Goal: Task Accomplishment & Management: Use online tool/utility

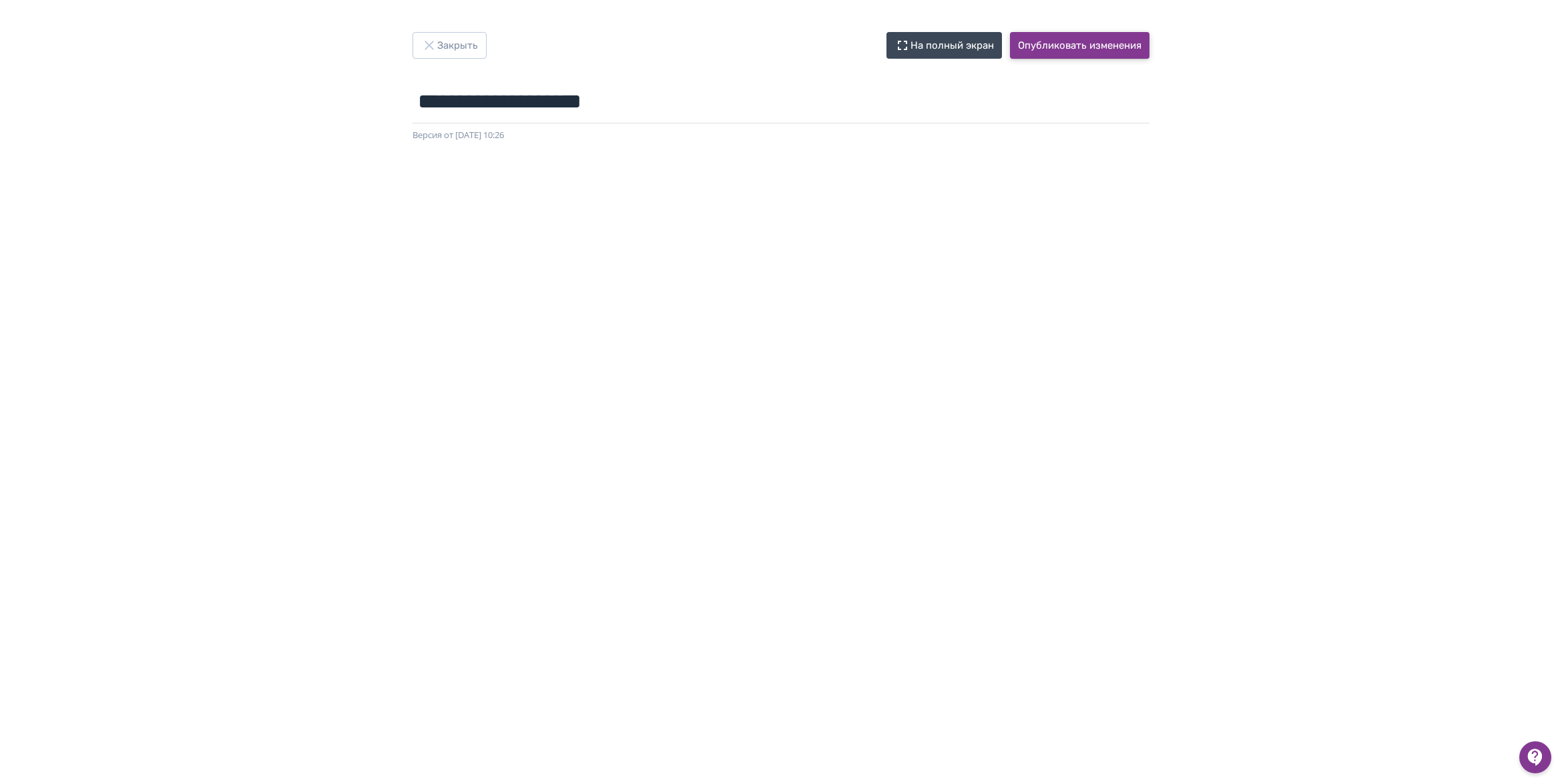
click at [1062, 48] on button "Опубликовать изменения" at bounding box center [1079, 45] width 139 height 27
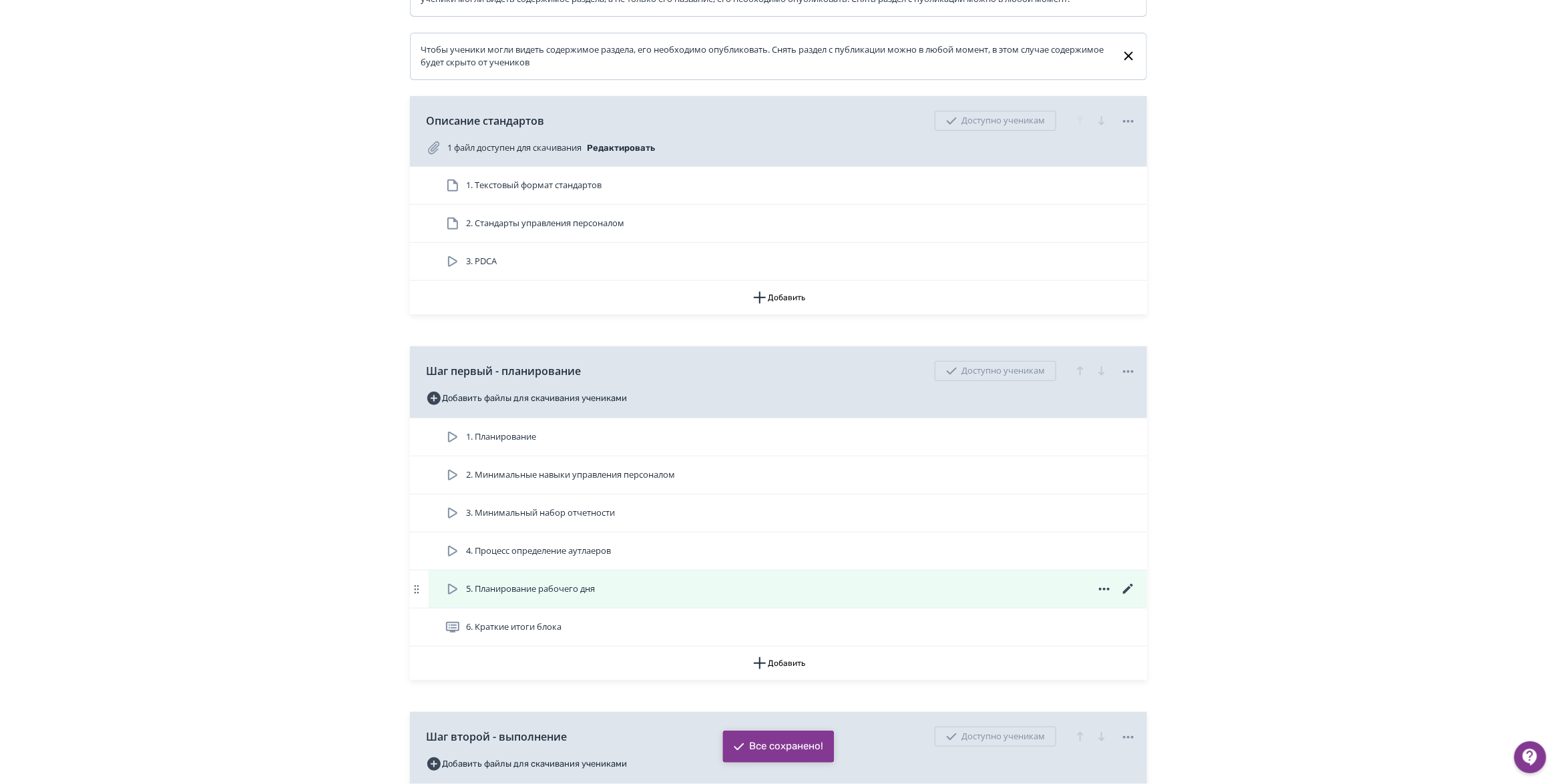
scroll to position [333, 0]
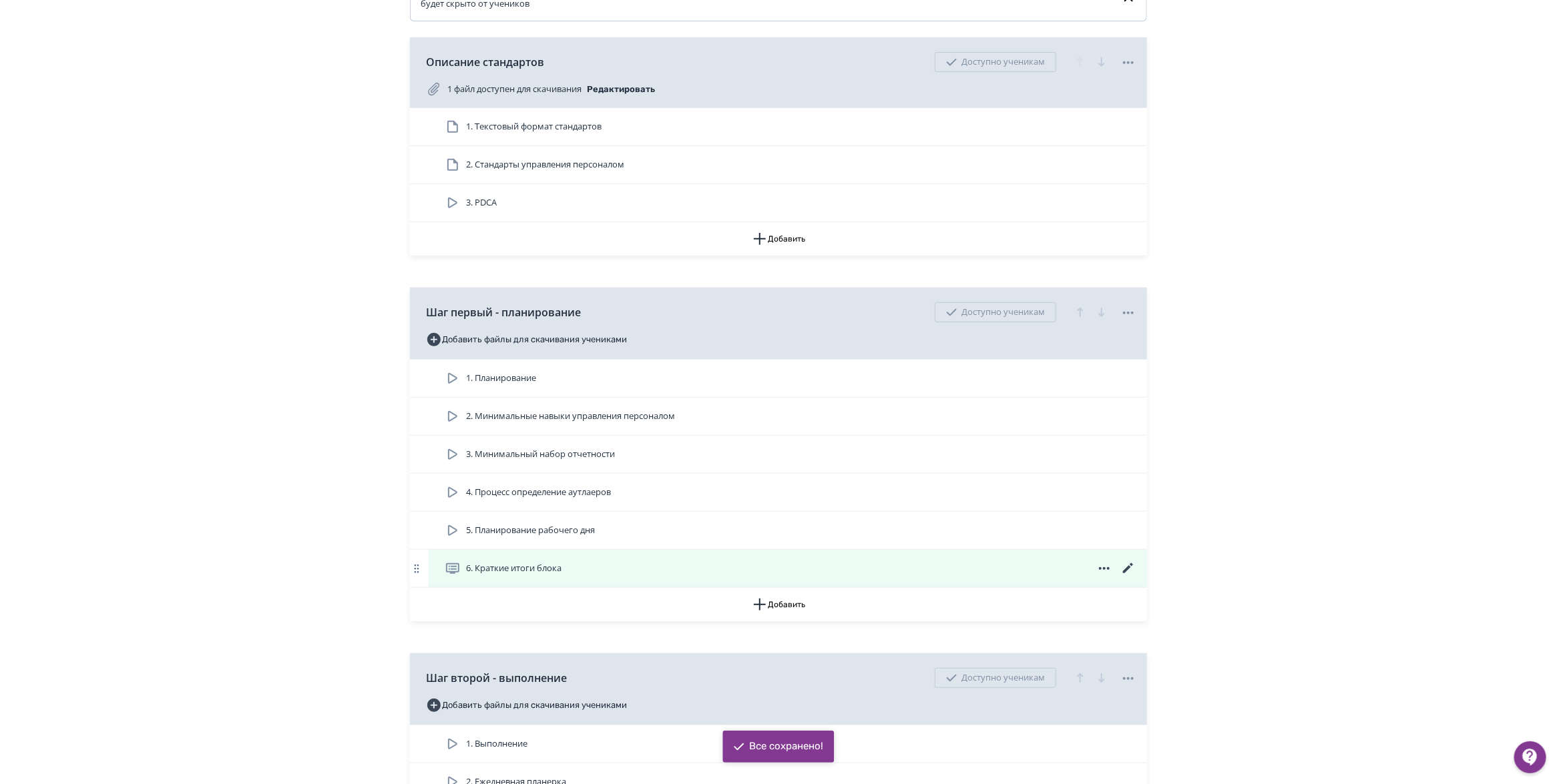
click at [515, 575] on span "6. Краткие итоги блока" at bounding box center [514, 568] width 96 height 13
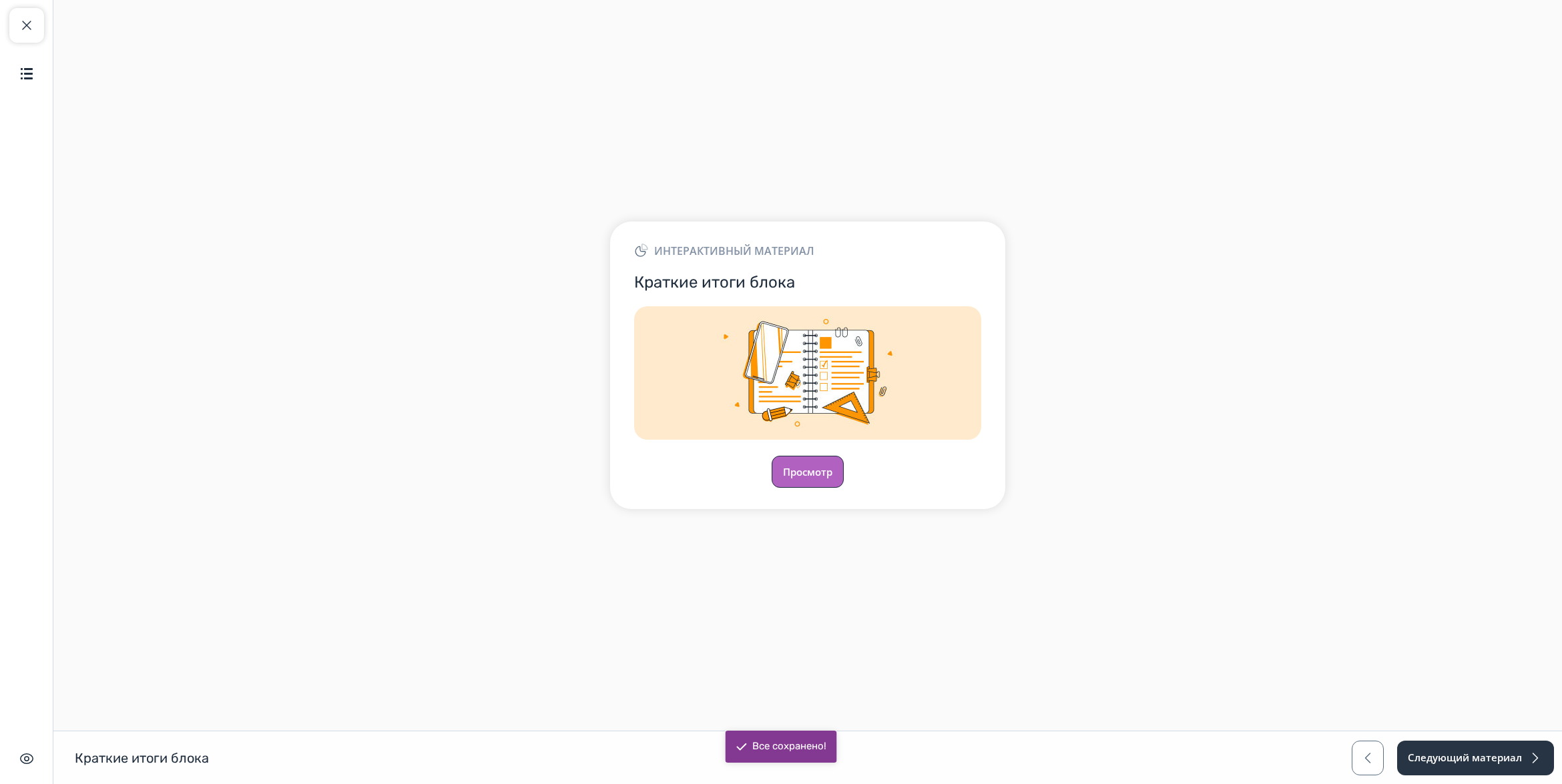
click at [805, 472] on button "Просмотр" at bounding box center [807, 472] width 72 height 32
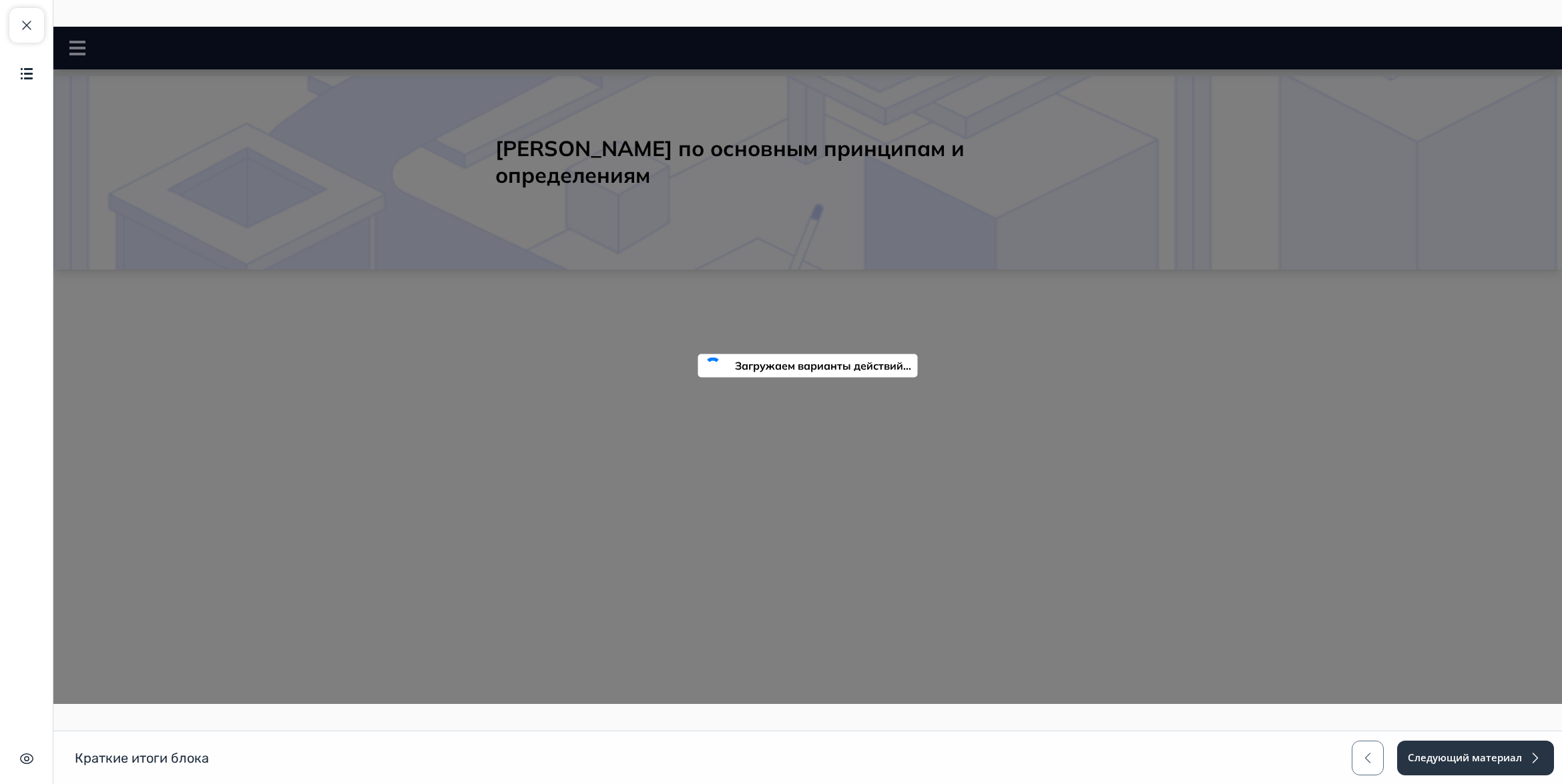
click at [54, 27] on div at bounding box center [54, 27] width 0 height 0
click at [25, 21] on span "button" at bounding box center [27, 25] width 16 height 16
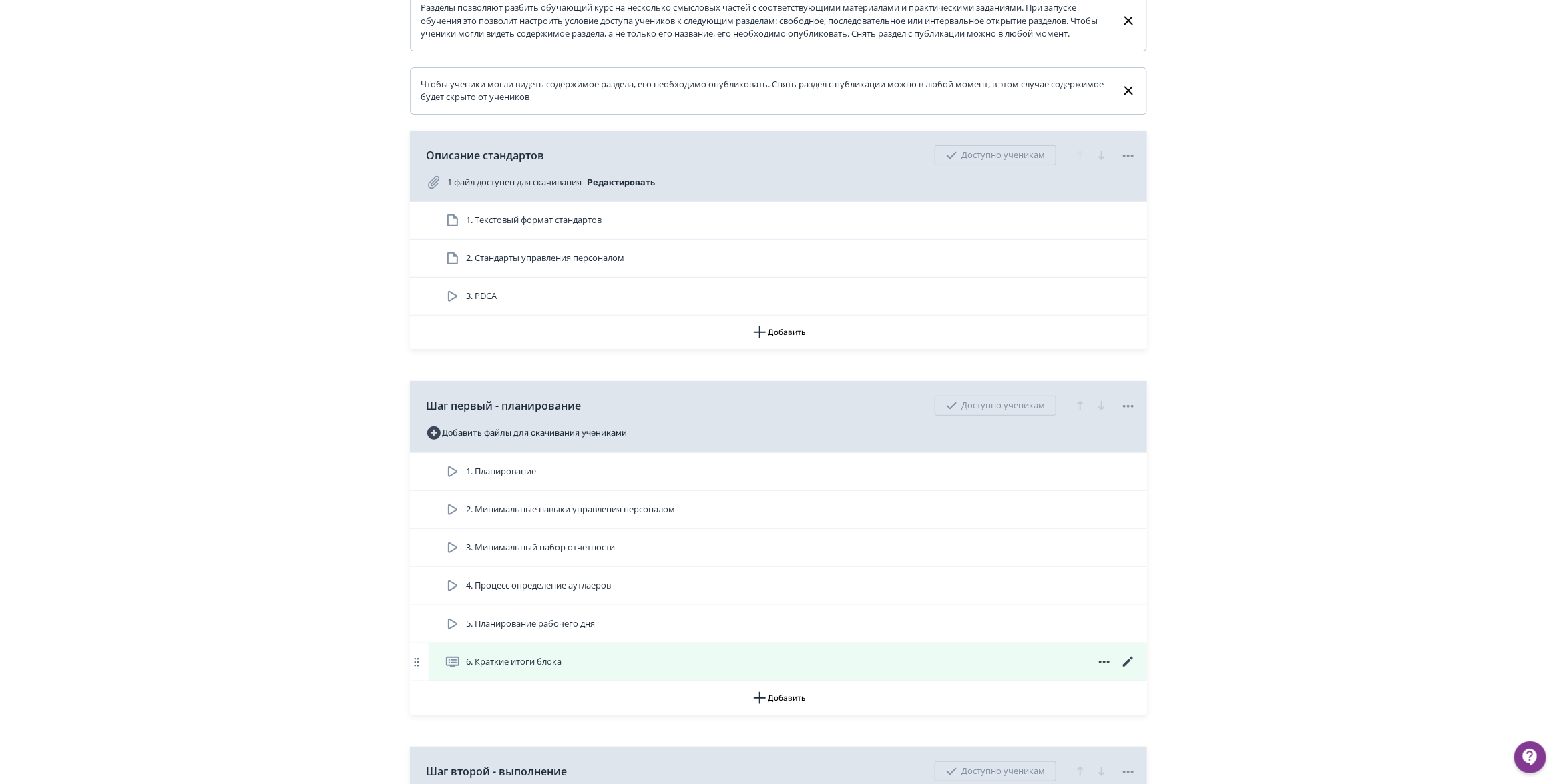
scroll to position [250, 0]
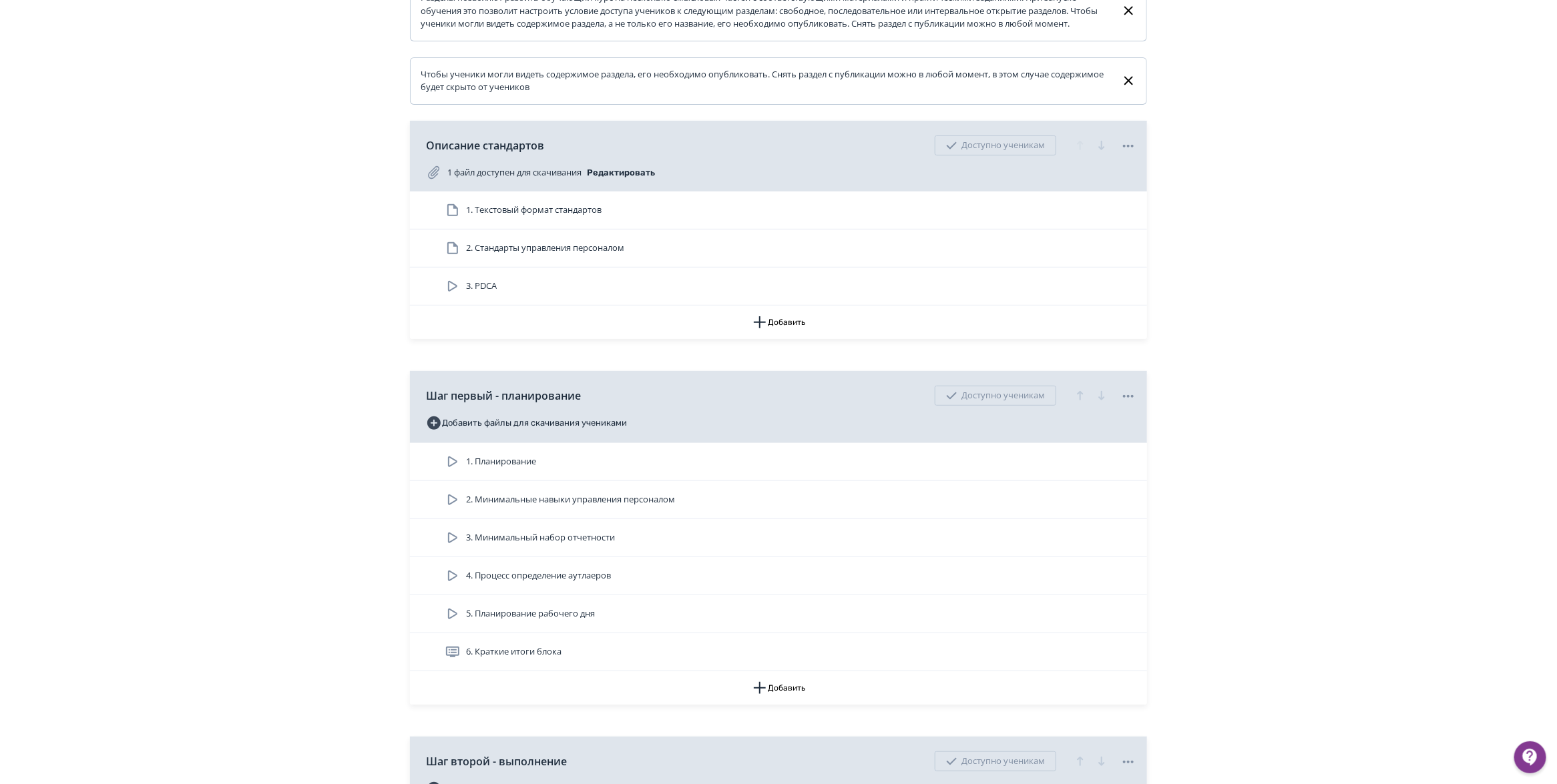
click at [696, 660] on div "6. Краткие итоги блока" at bounding box center [790, 652] width 692 height 16
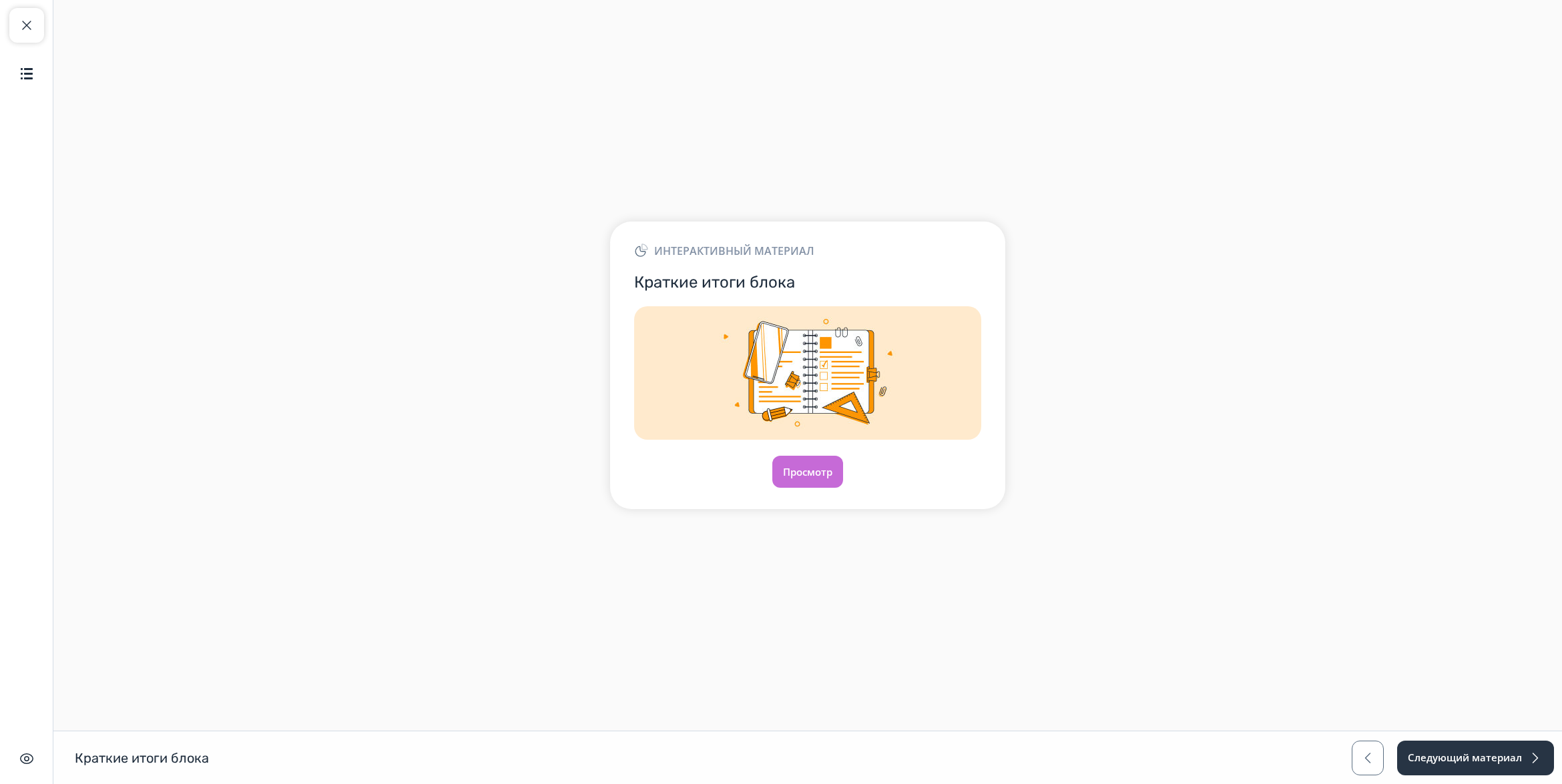
click at [781, 496] on div "Интерактивный материал Краткие итоги блока Просмотр" at bounding box center [807, 365] width 395 height 288
click at [796, 485] on button "Просмотр" at bounding box center [807, 472] width 72 height 32
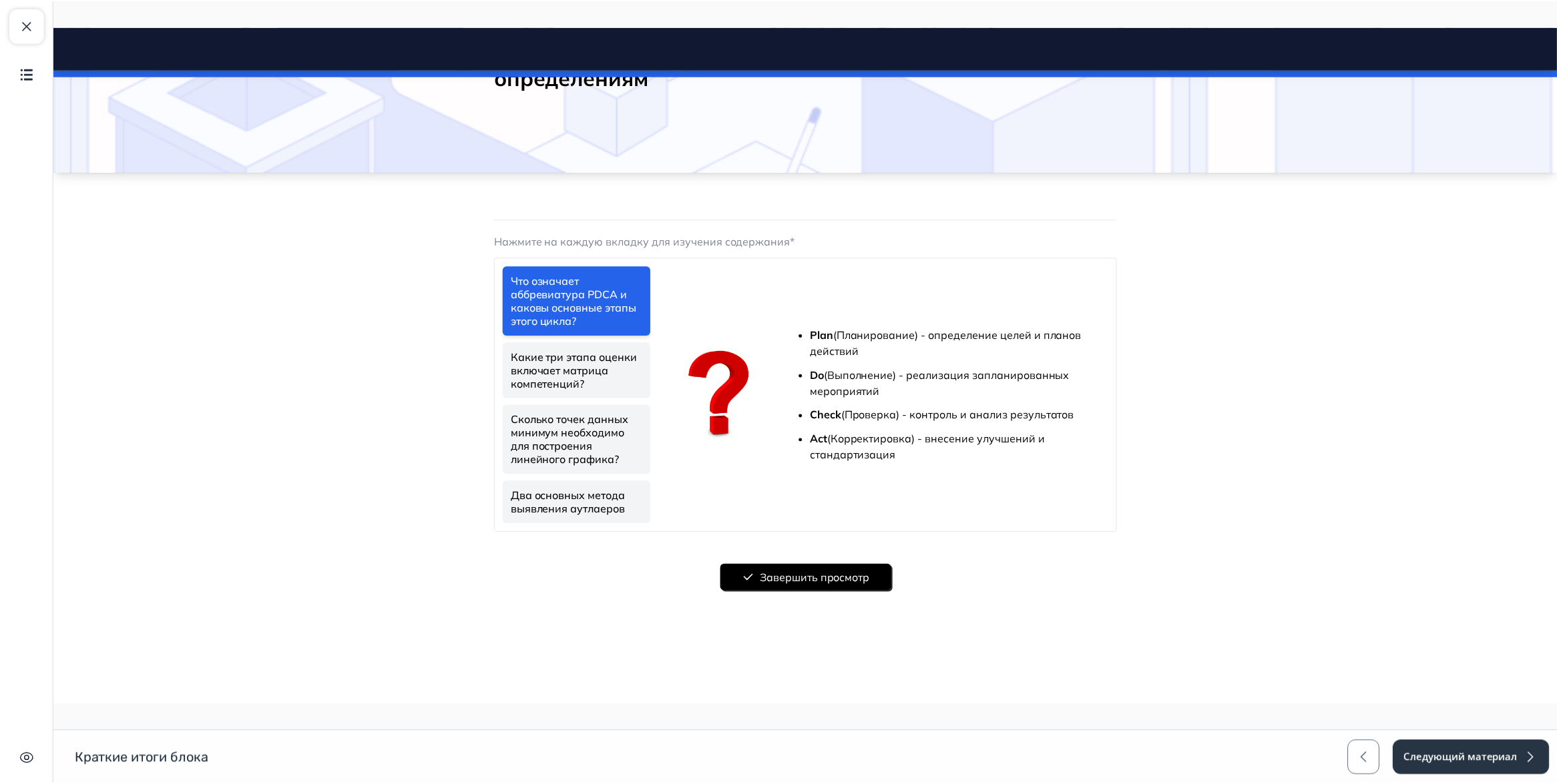
scroll to position [101, 0]
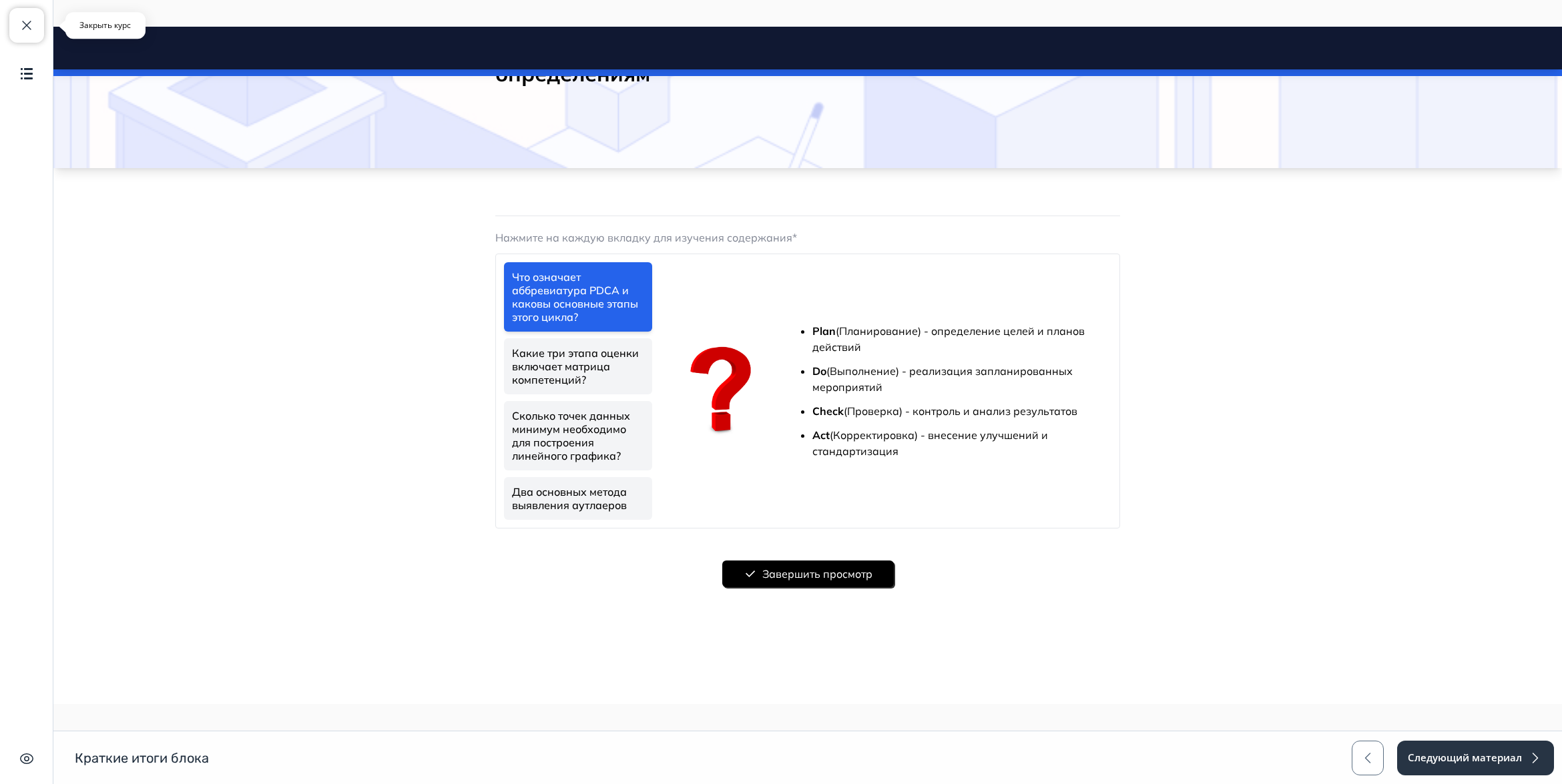
click at [24, 29] on span "button" at bounding box center [27, 25] width 16 height 16
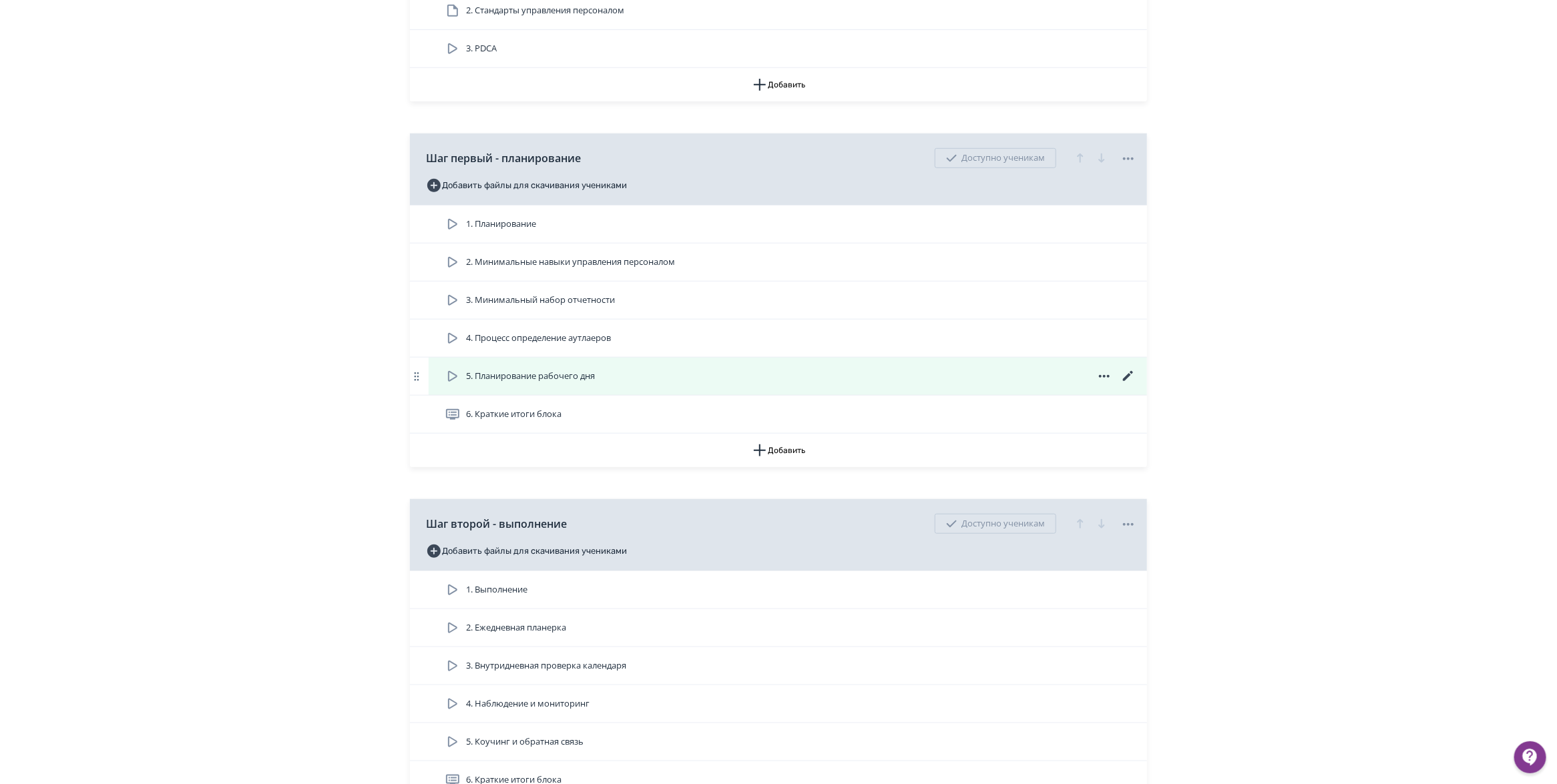
scroll to position [501, 0]
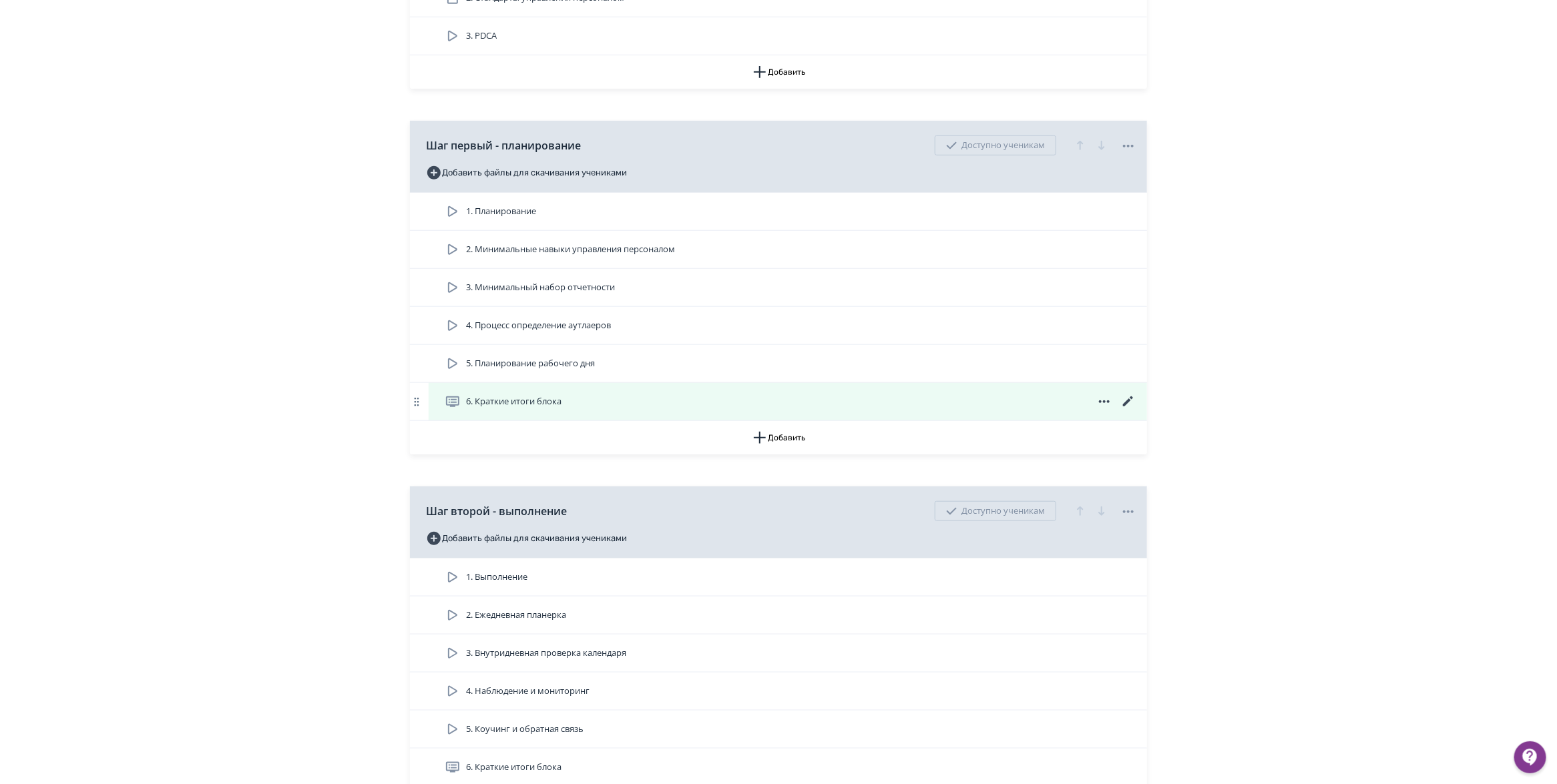
click at [1130, 409] on icon at bounding box center [1128, 401] width 16 height 16
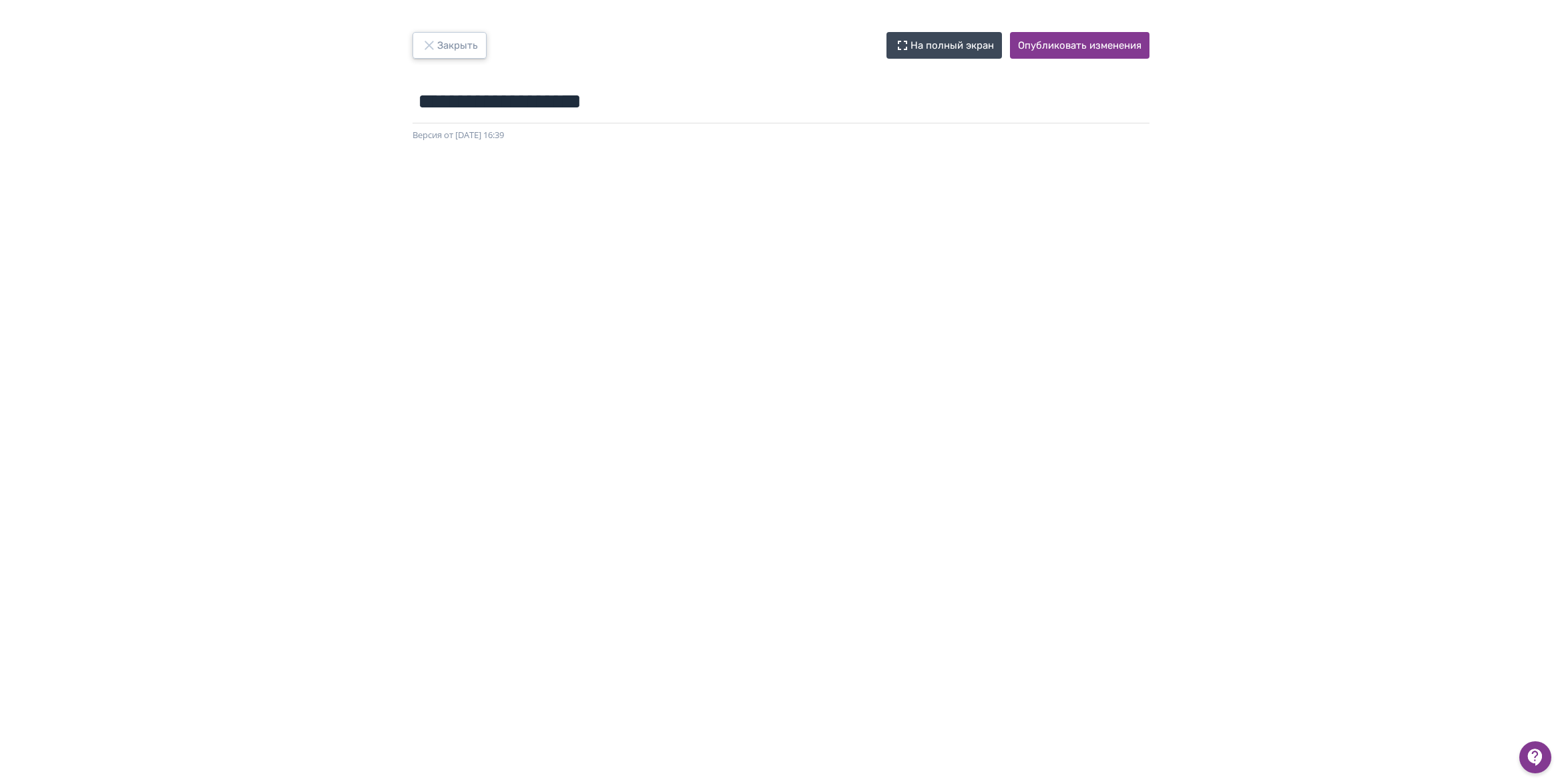
click at [455, 50] on button "Закрыть" at bounding box center [449, 45] width 74 height 27
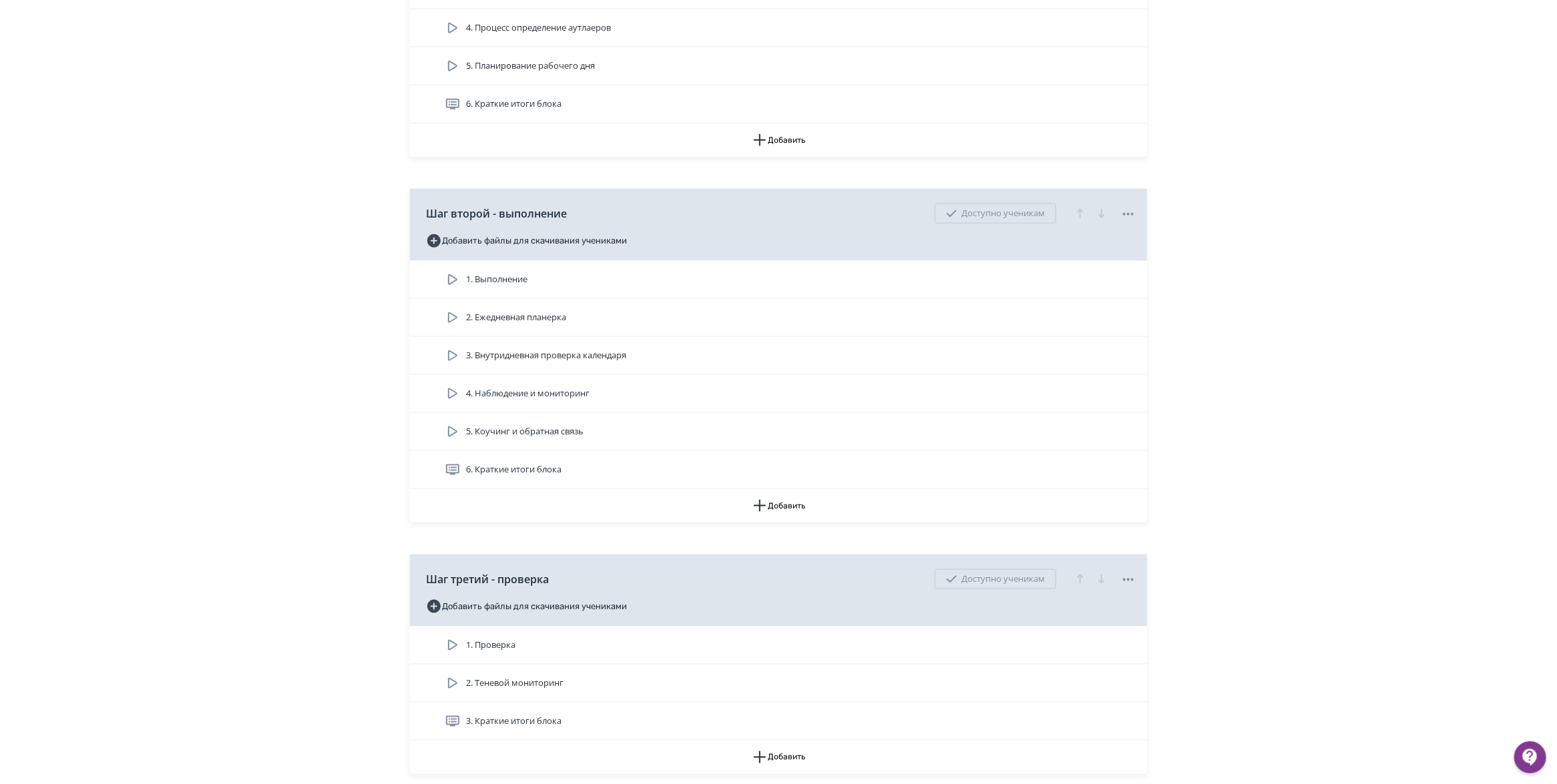
scroll to position [834, 0]
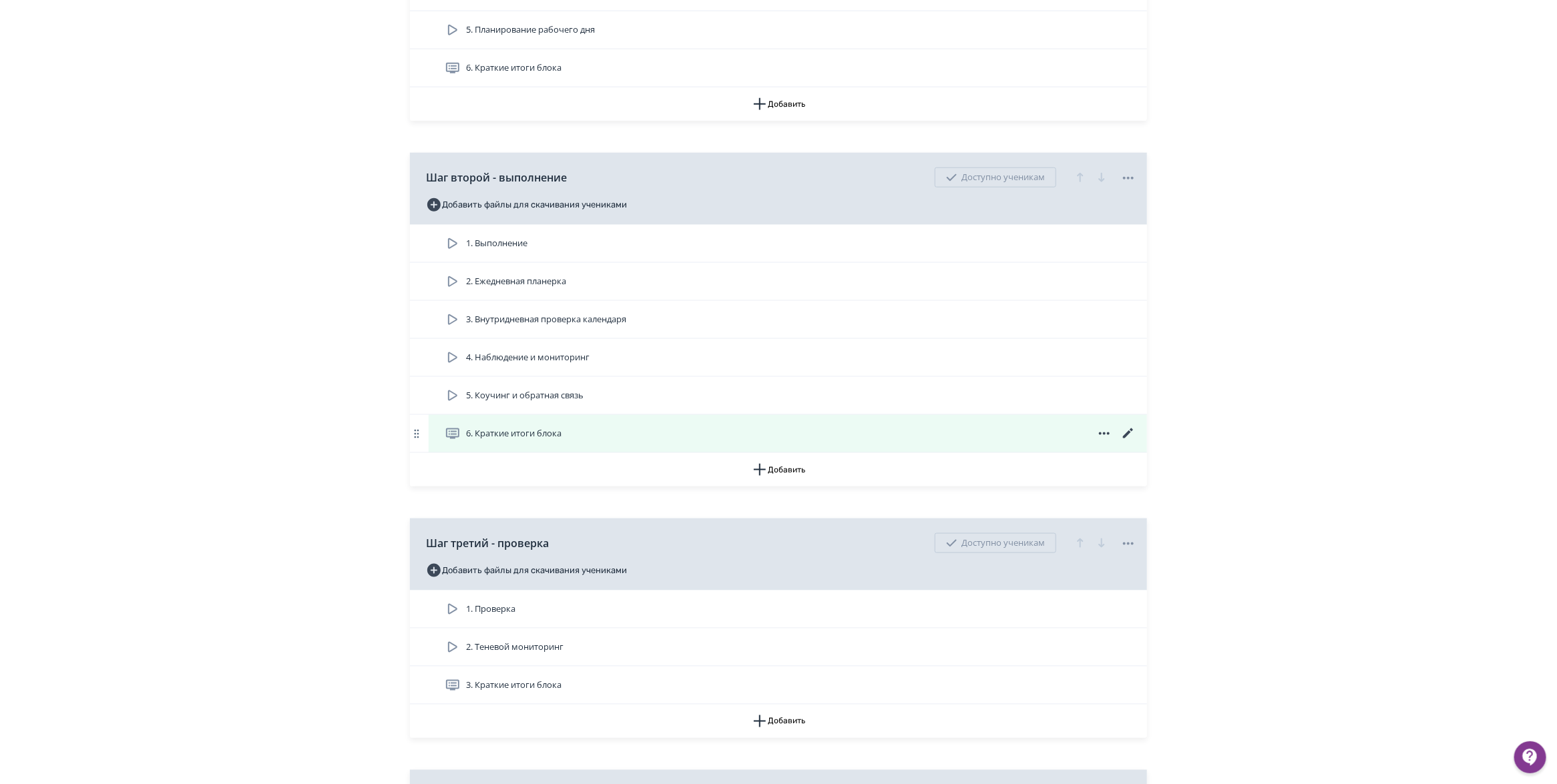
click at [1123, 442] on icon at bounding box center [1128, 434] width 16 height 16
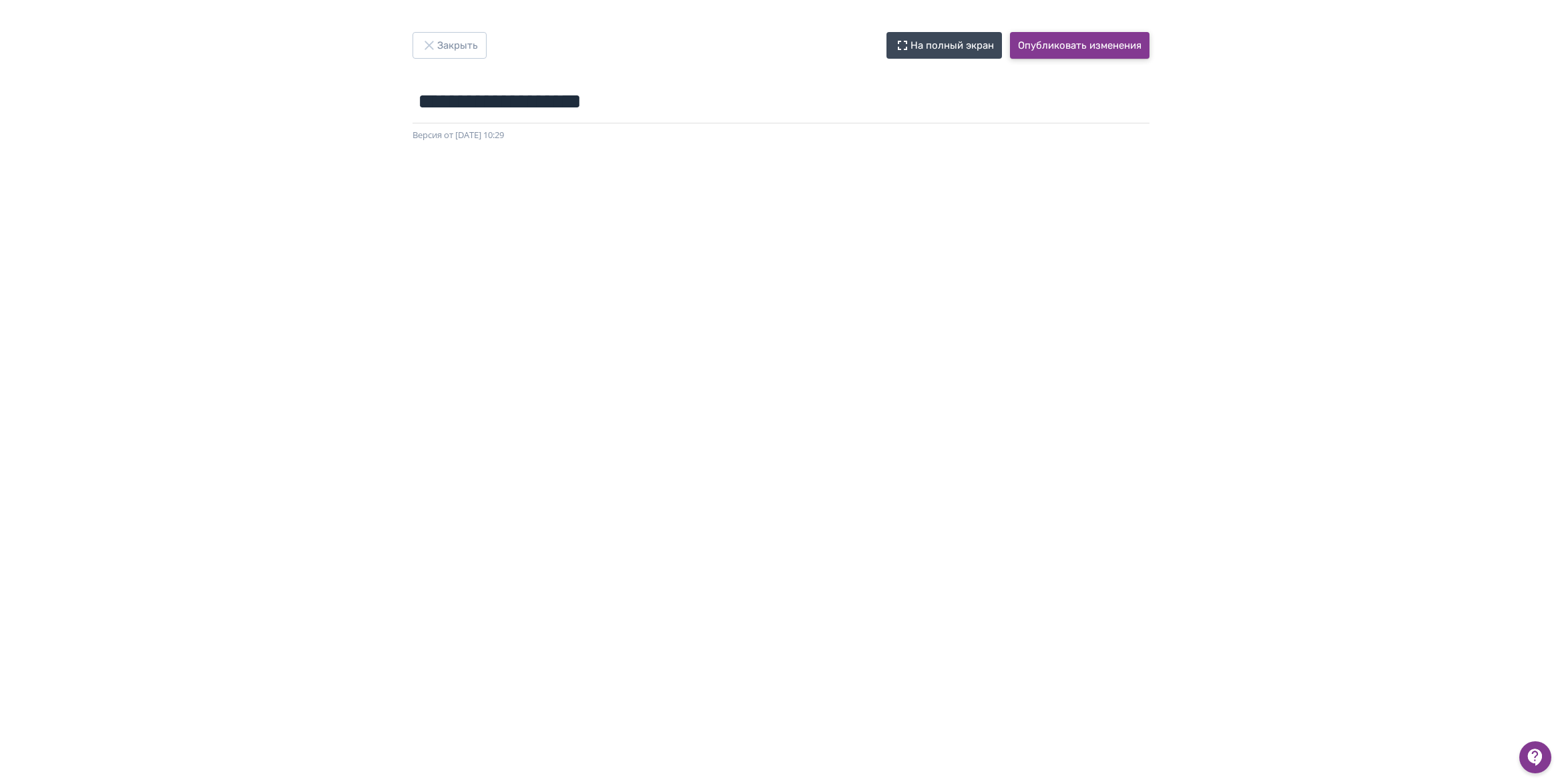
click at [1066, 43] on button "Опубликовать изменения" at bounding box center [1079, 45] width 139 height 27
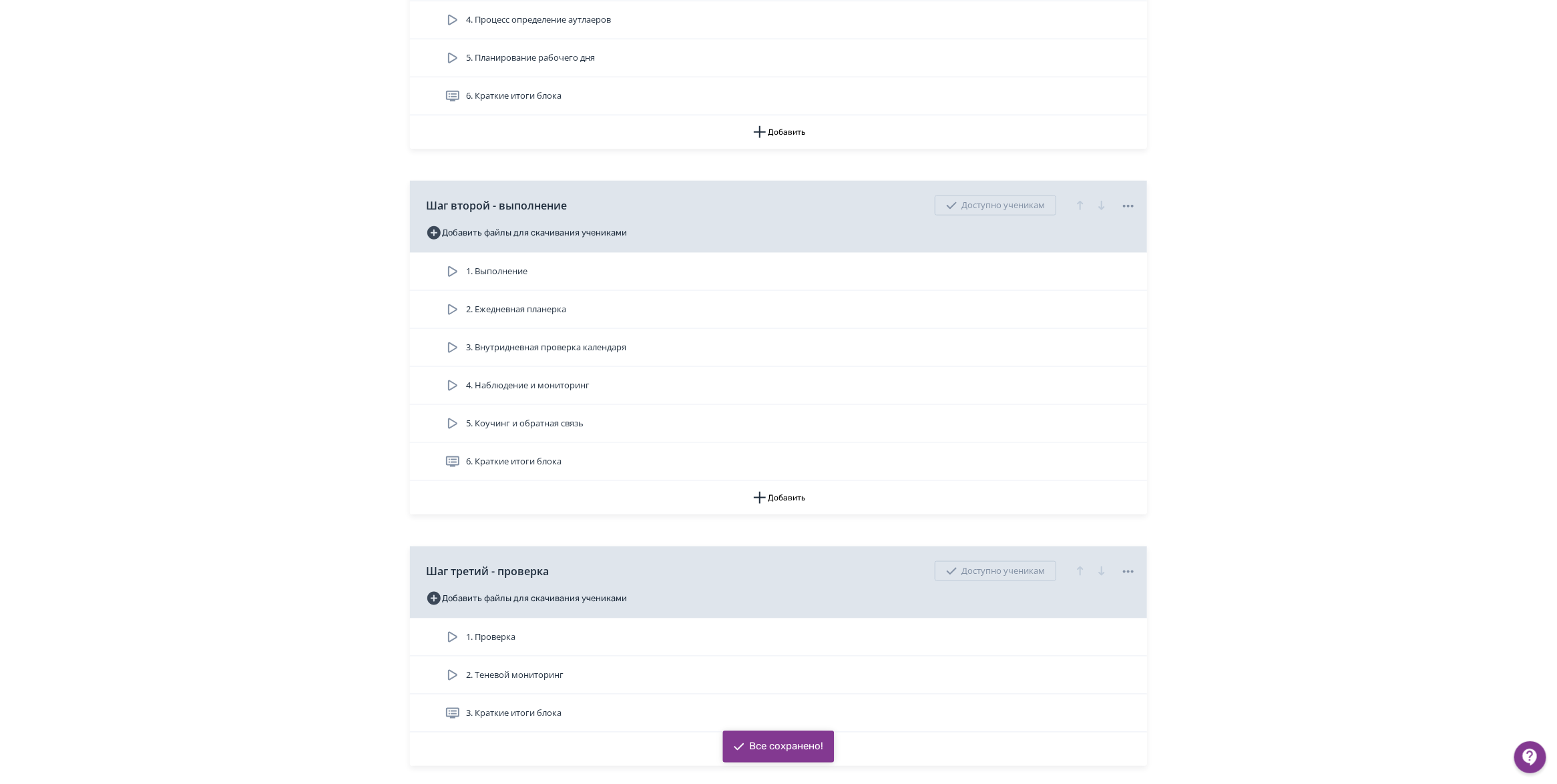
scroll to position [1085, 0]
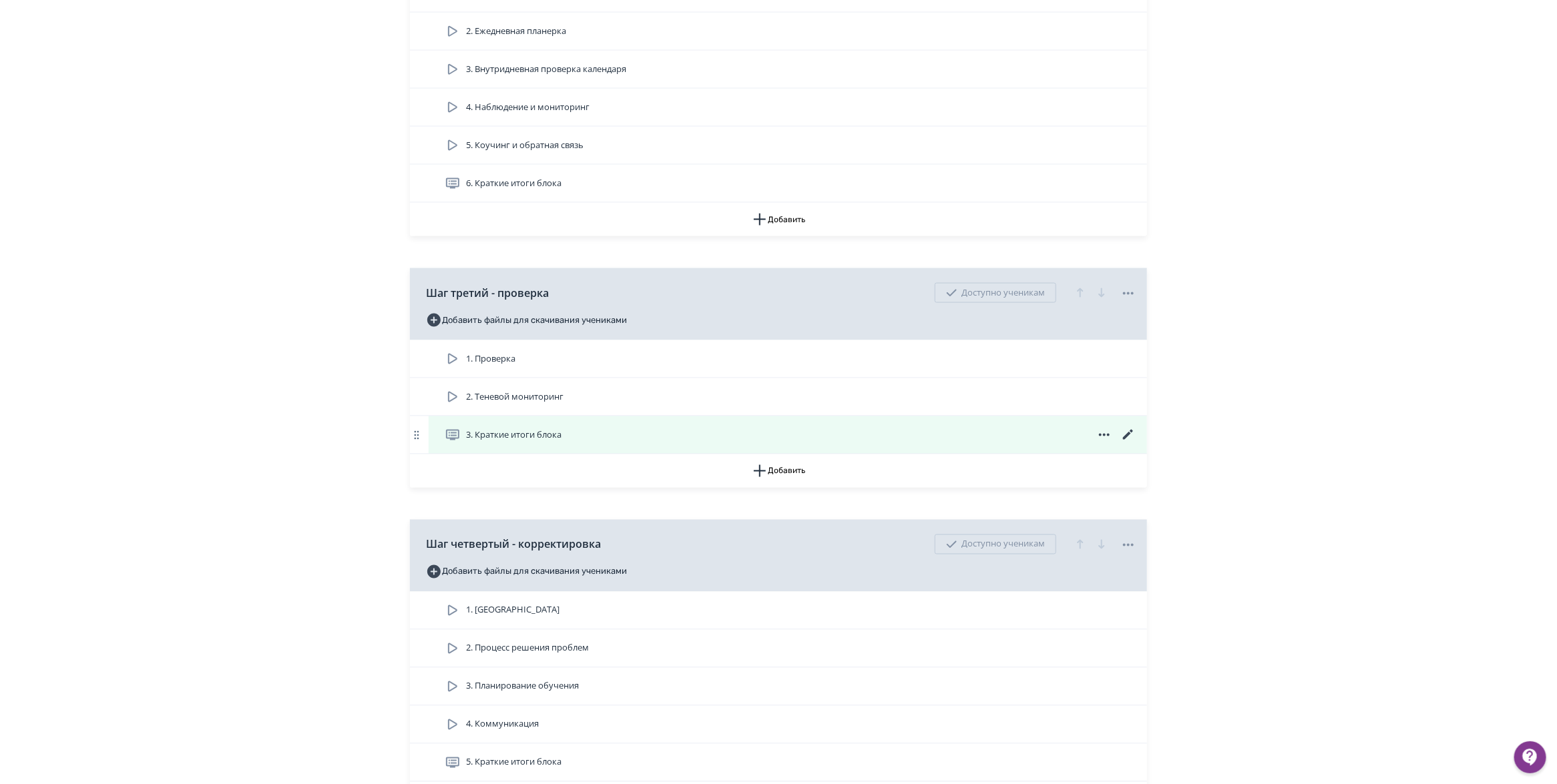
click at [1132, 443] on icon at bounding box center [1128, 435] width 16 height 16
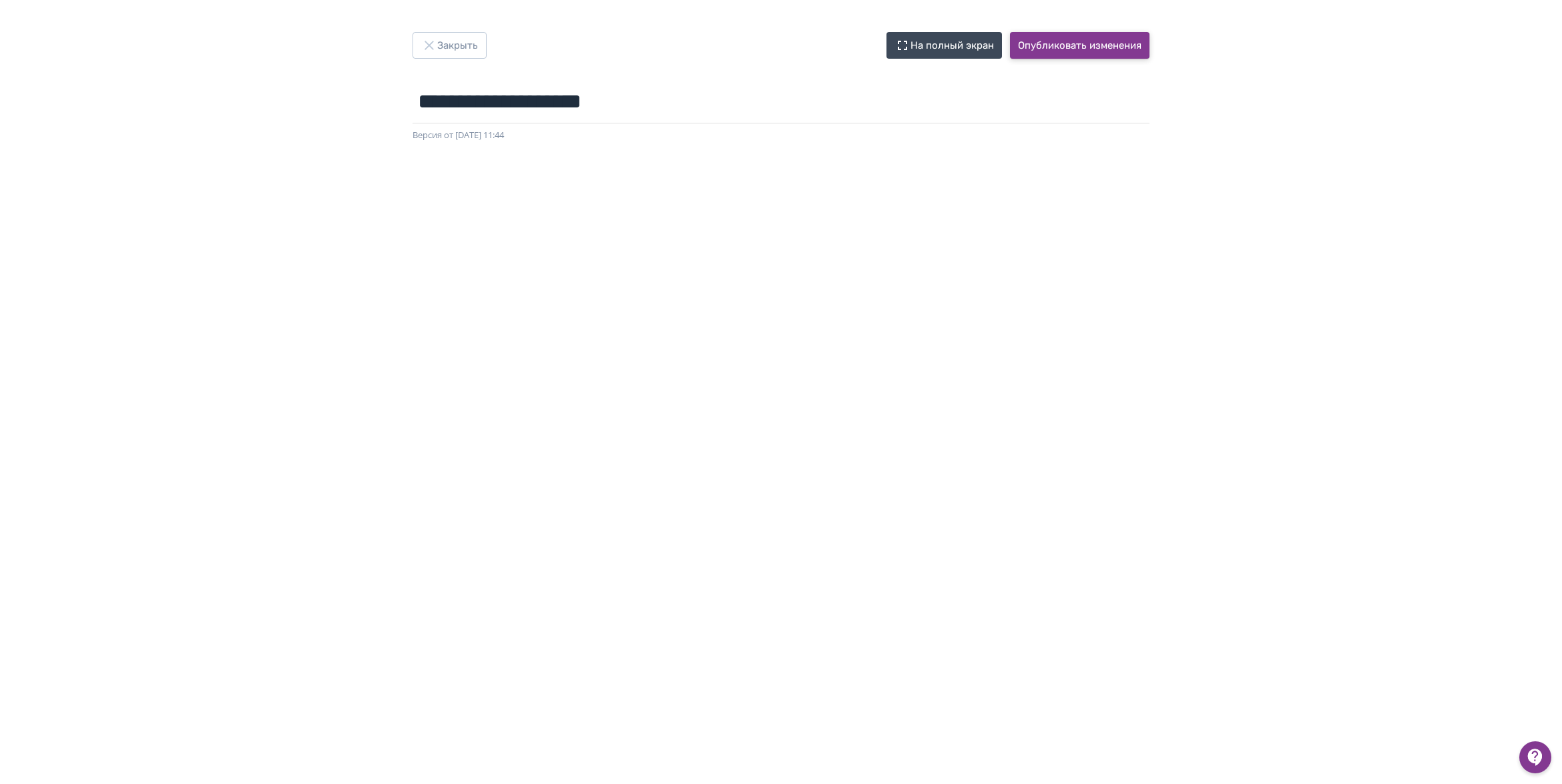
click at [1059, 50] on button "Опубликовать изменения" at bounding box center [1079, 45] width 139 height 27
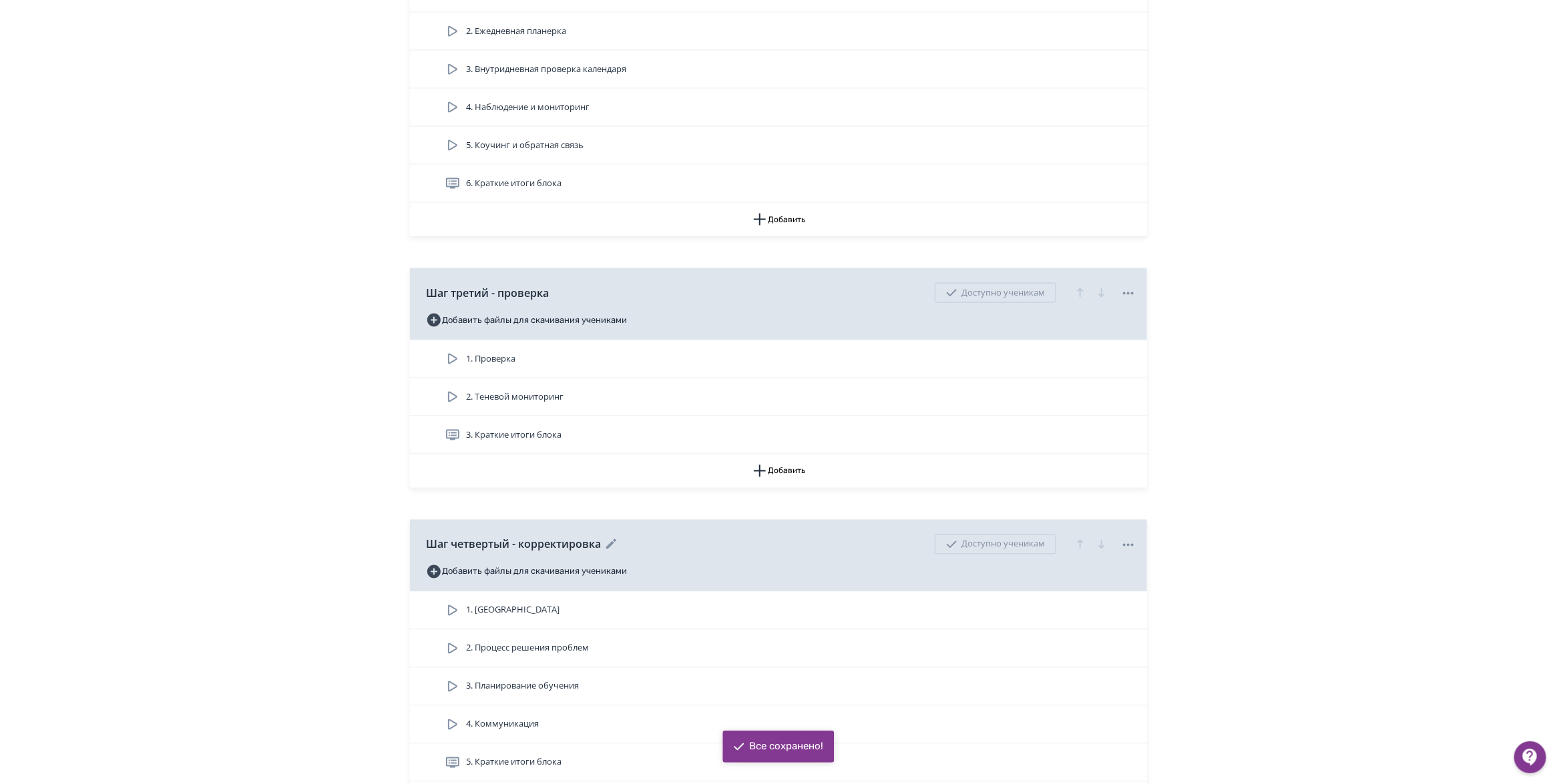
scroll to position [1168, 0]
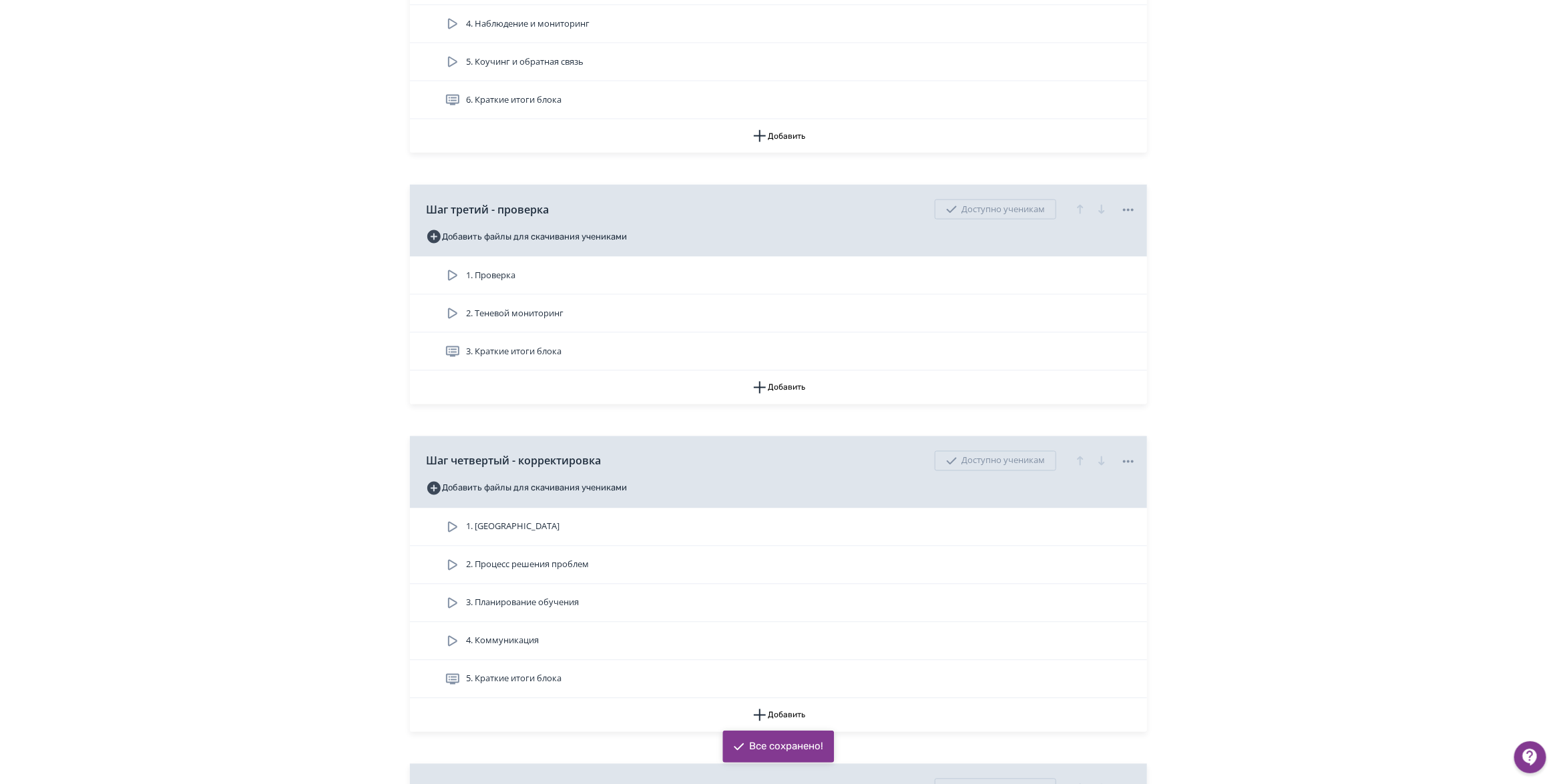
drag, startPoint x: 597, startPoint y: 359, endPoint x: 568, endPoint y: 393, distance: 44.7
click at [596, 359] on div "3. Краткие итоги блока" at bounding box center [790, 351] width 692 height 16
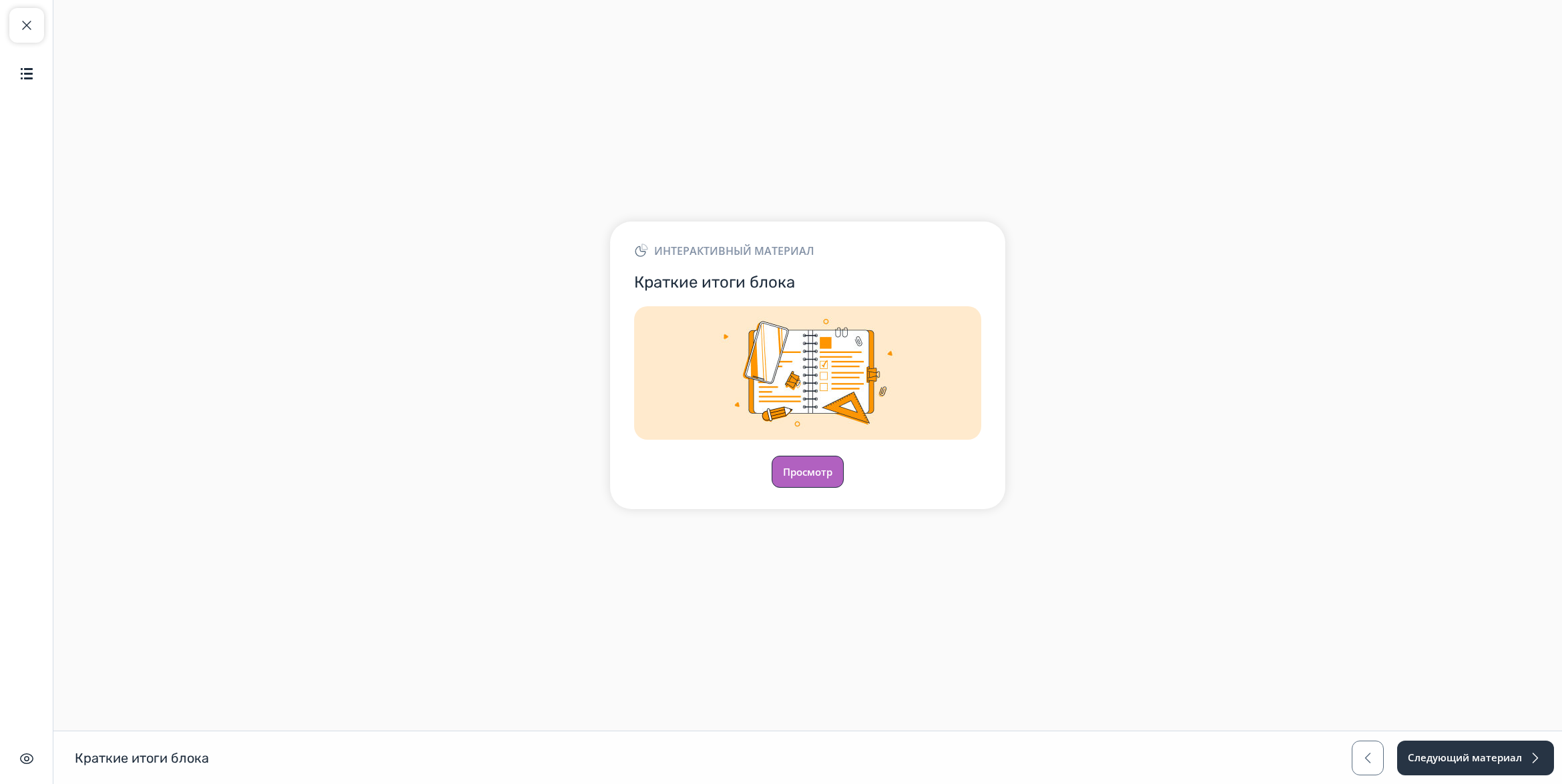
click at [813, 469] on button "Просмотр" at bounding box center [807, 472] width 72 height 32
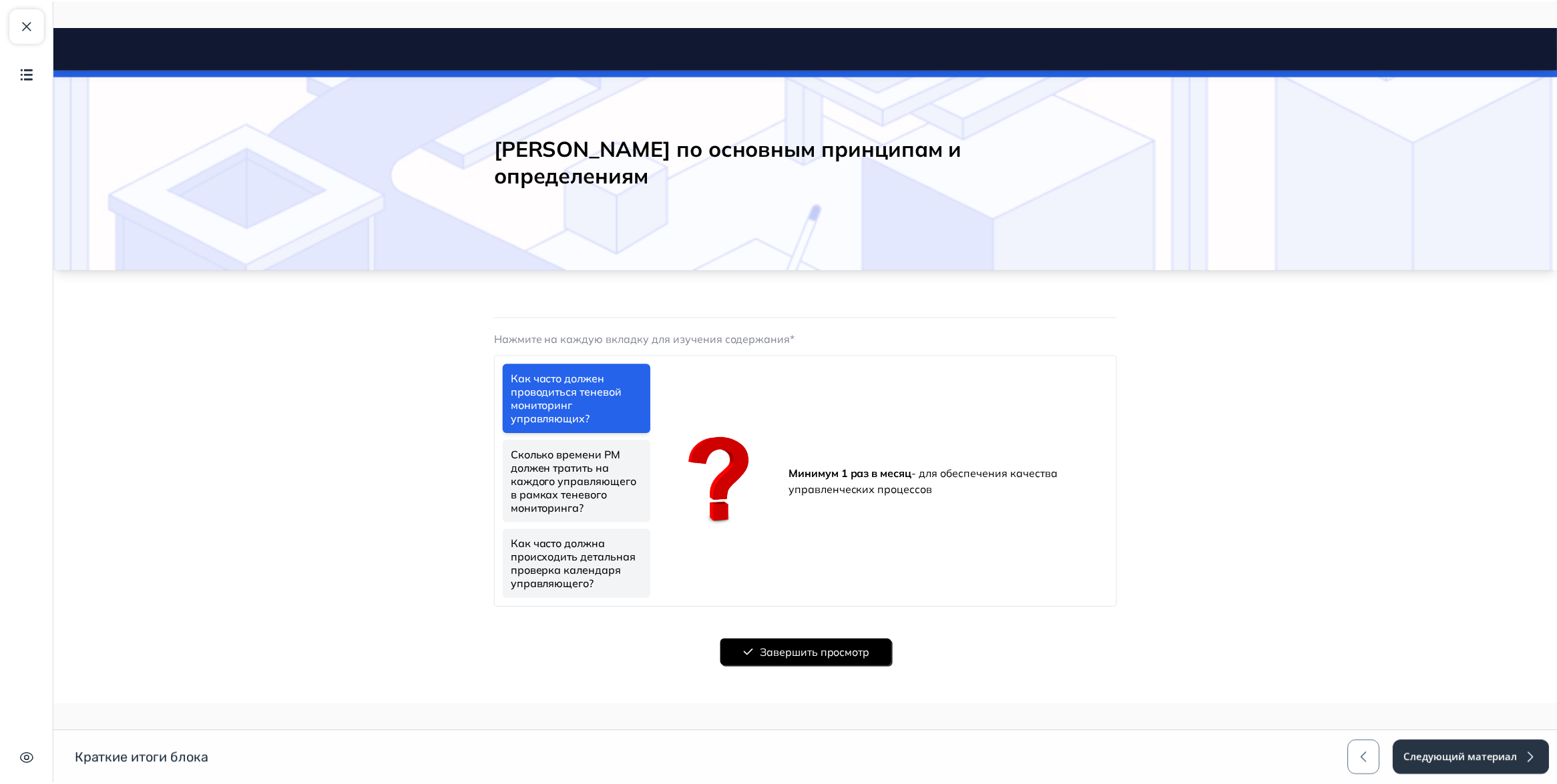
scroll to position [79, 0]
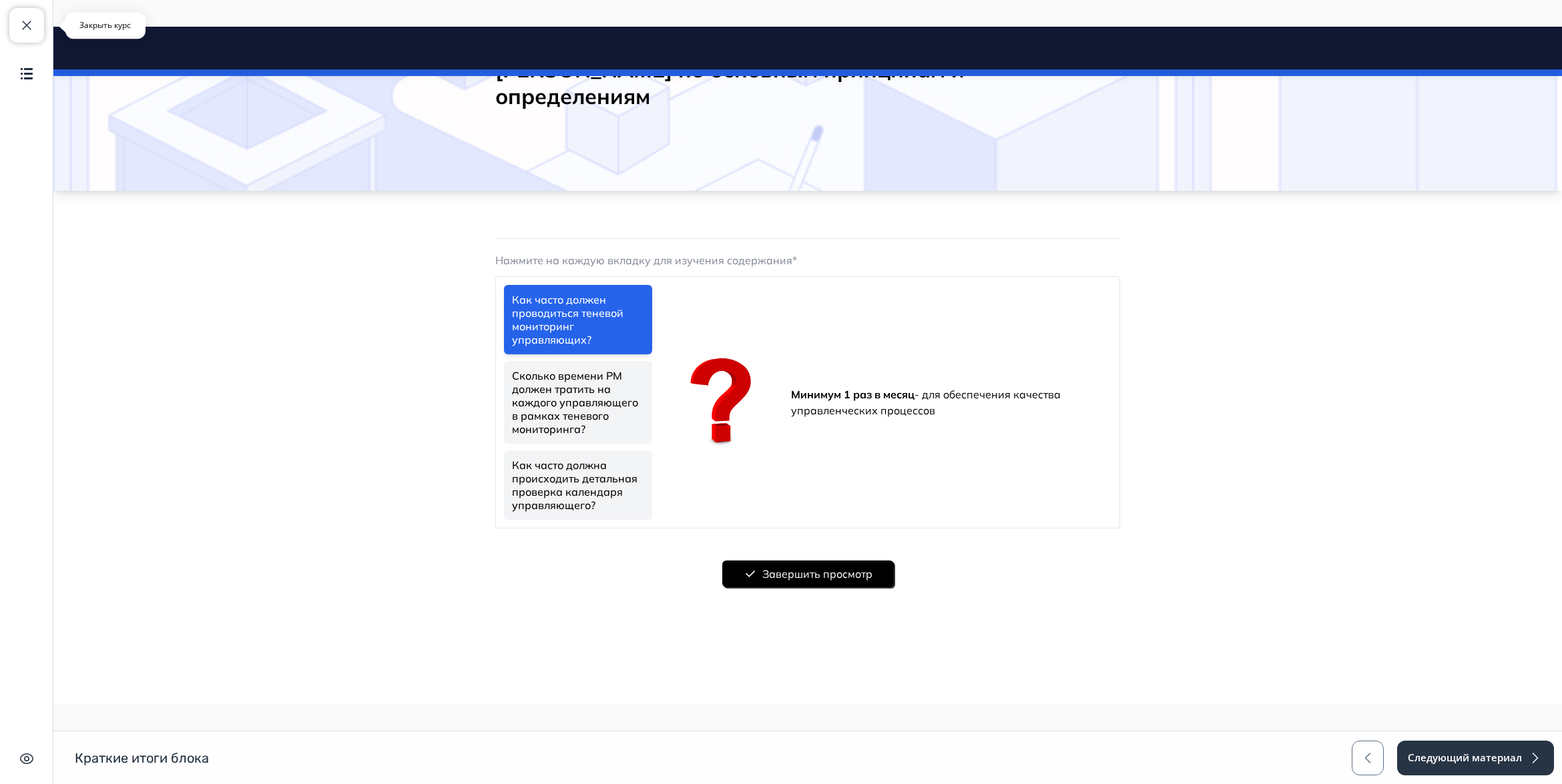
drag, startPoint x: 31, startPoint y: 24, endPoint x: 62, endPoint y: 30, distance: 31.6
click at [31, 24] on span "button" at bounding box center [27, 25] width 16 height 16
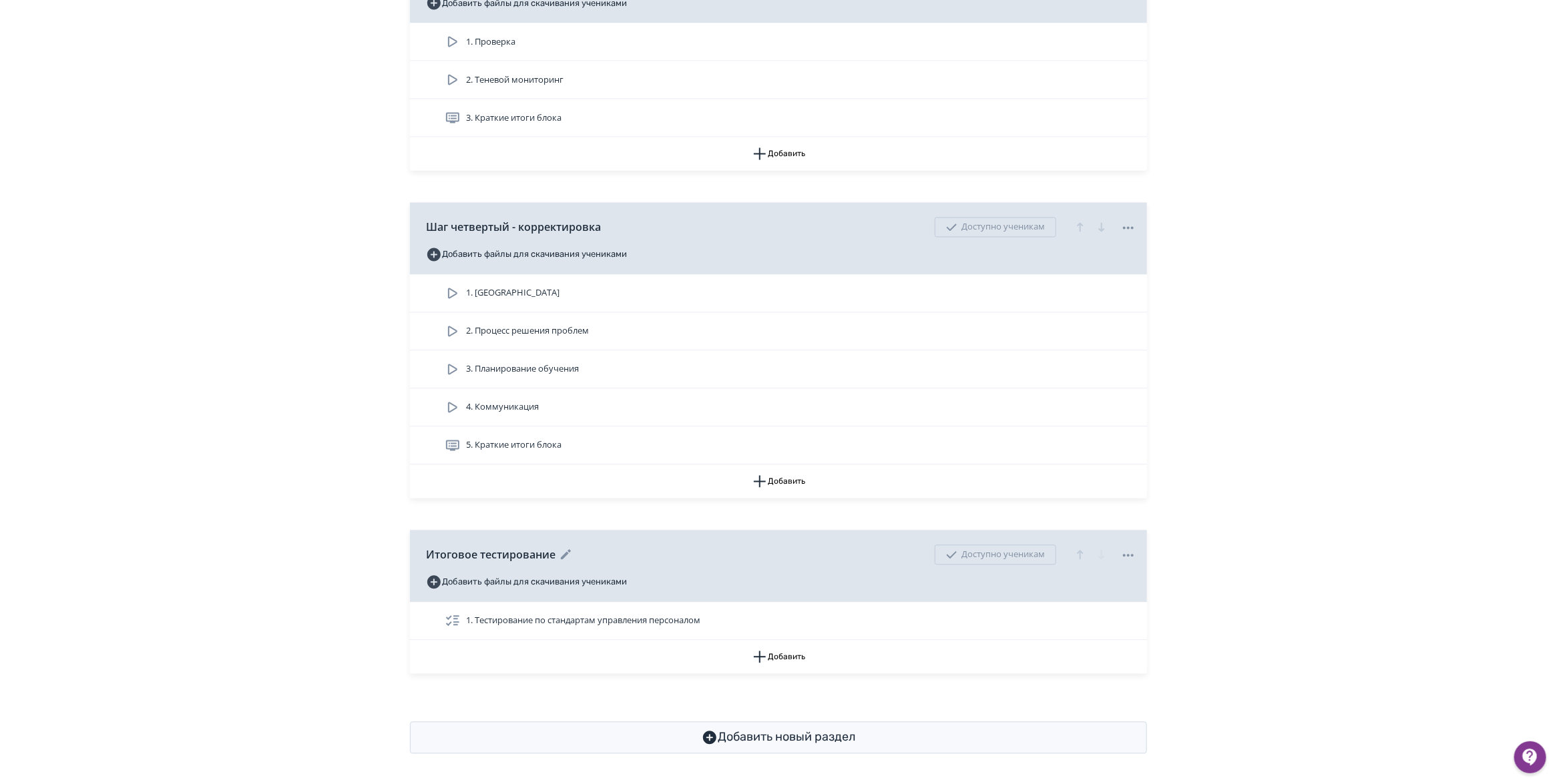
scroll to position [1418, 0]
drag, startPoint x: 866, startPoint y: 444, endPoint x: 773, endPoint y: 443, distance: 93.0
click at [865, 444] on div "5. Краткие итоги блока" at bounding box center [790, 443] width 692 height 16
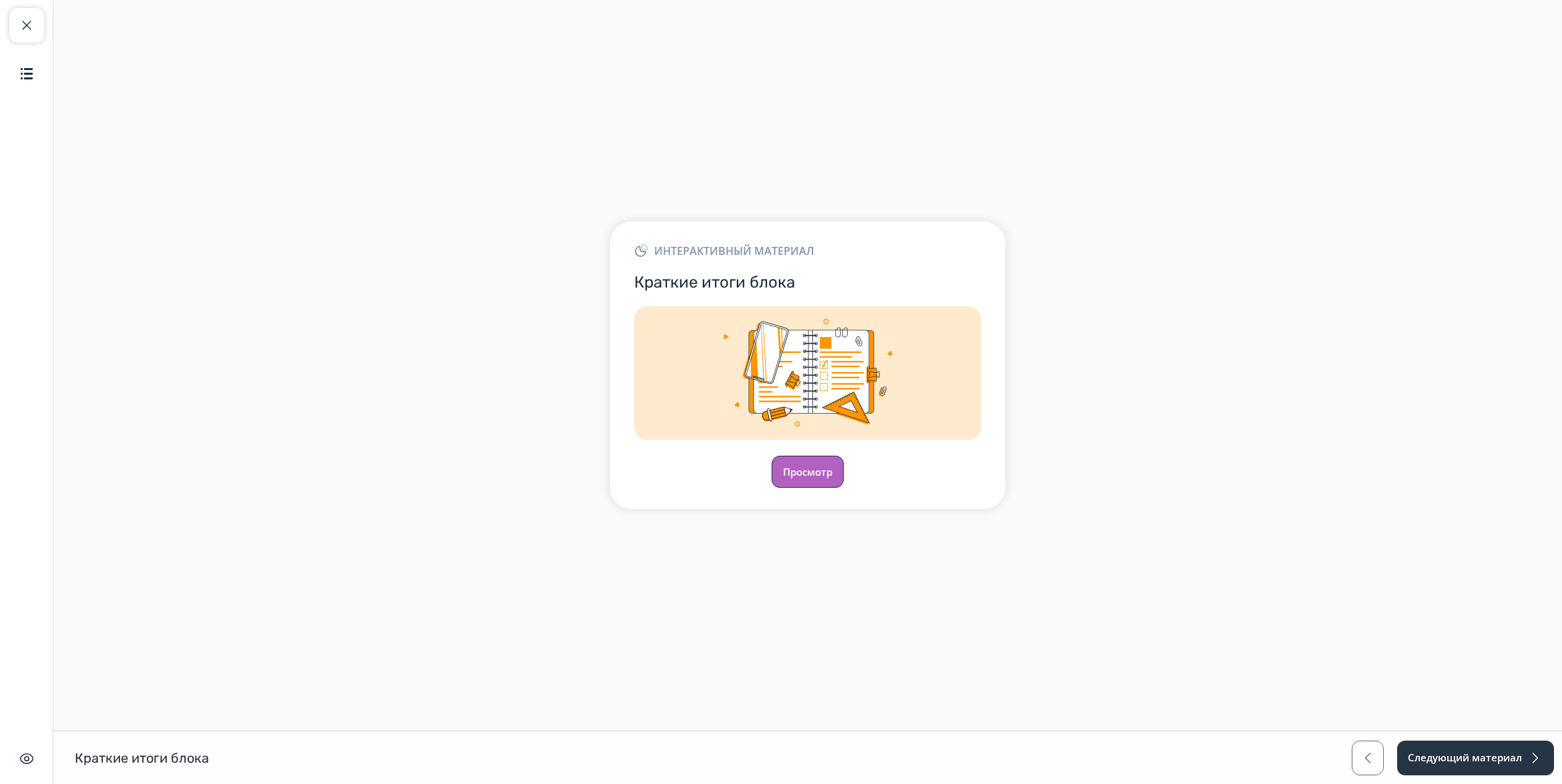
click at [826, 478] on button "Просмотр" at bounding box center [807, 472] width 72 height 32
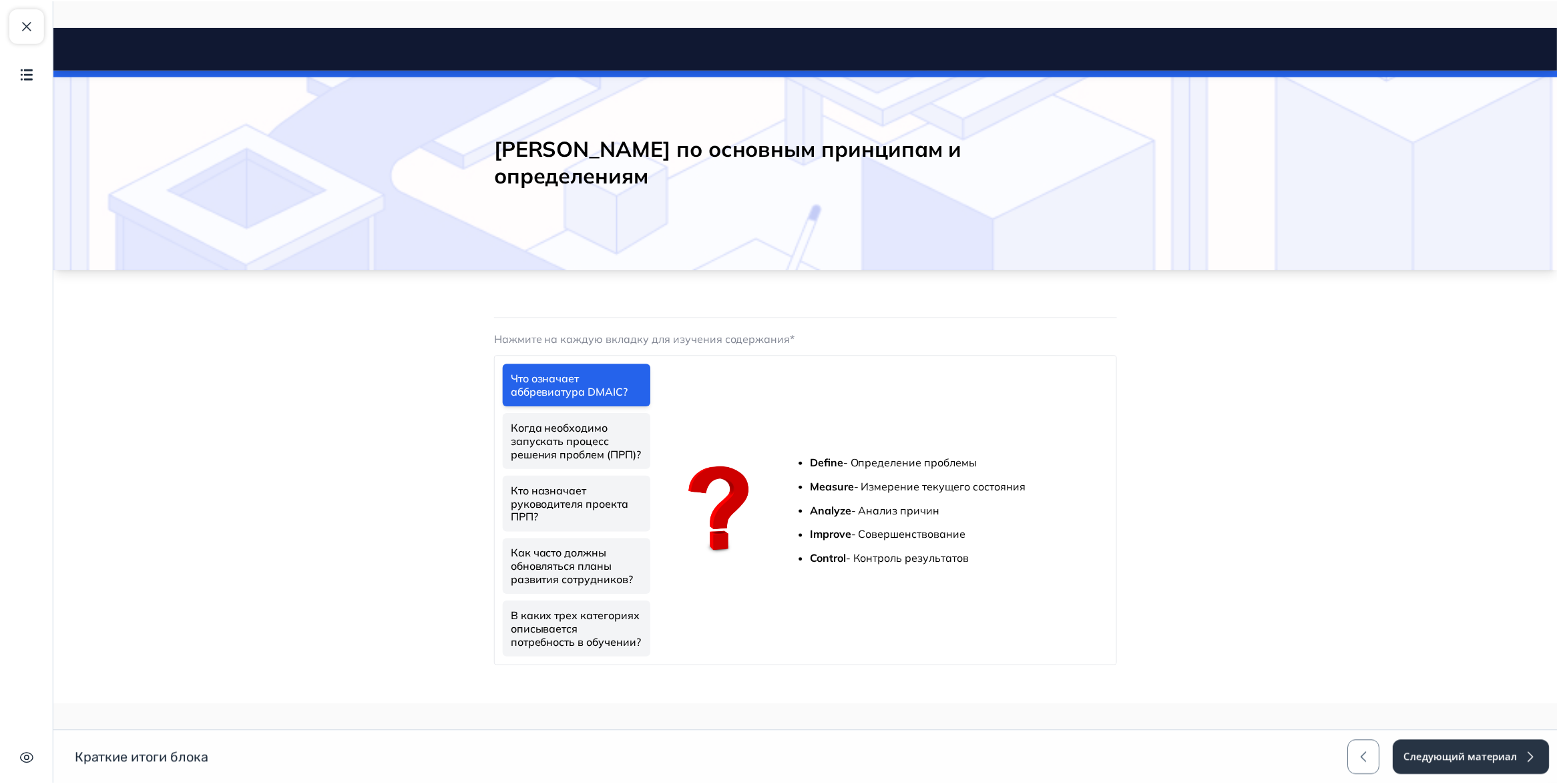
scroll to position [25, 0]
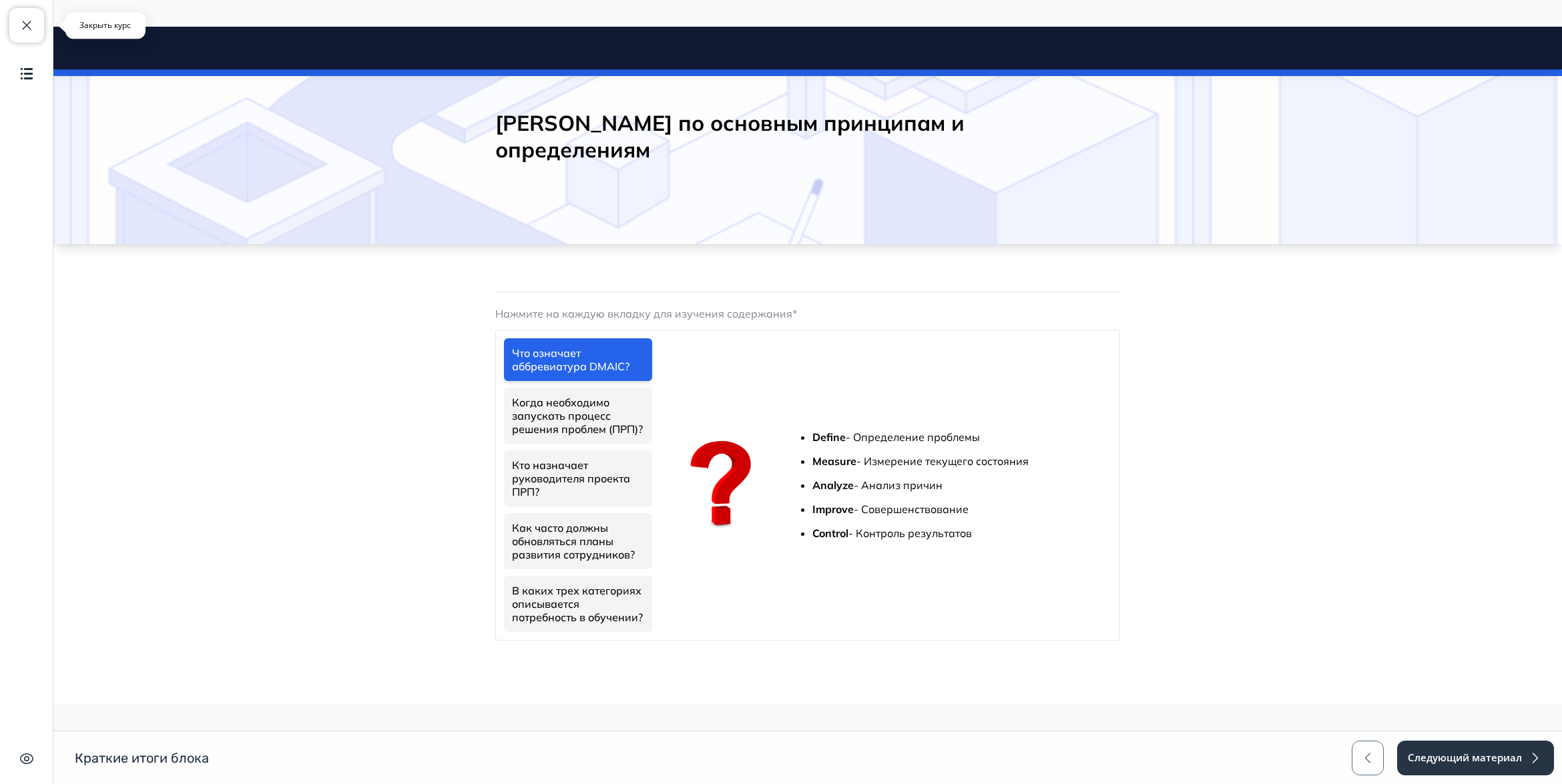
drag, startPoint x: 31, startPoint y: 21, endPoint x: 685, endPoint y: 349, distance: 731.6
click at [31, 21] on span "button" at bounding box center [27, 25] width 16 height 16
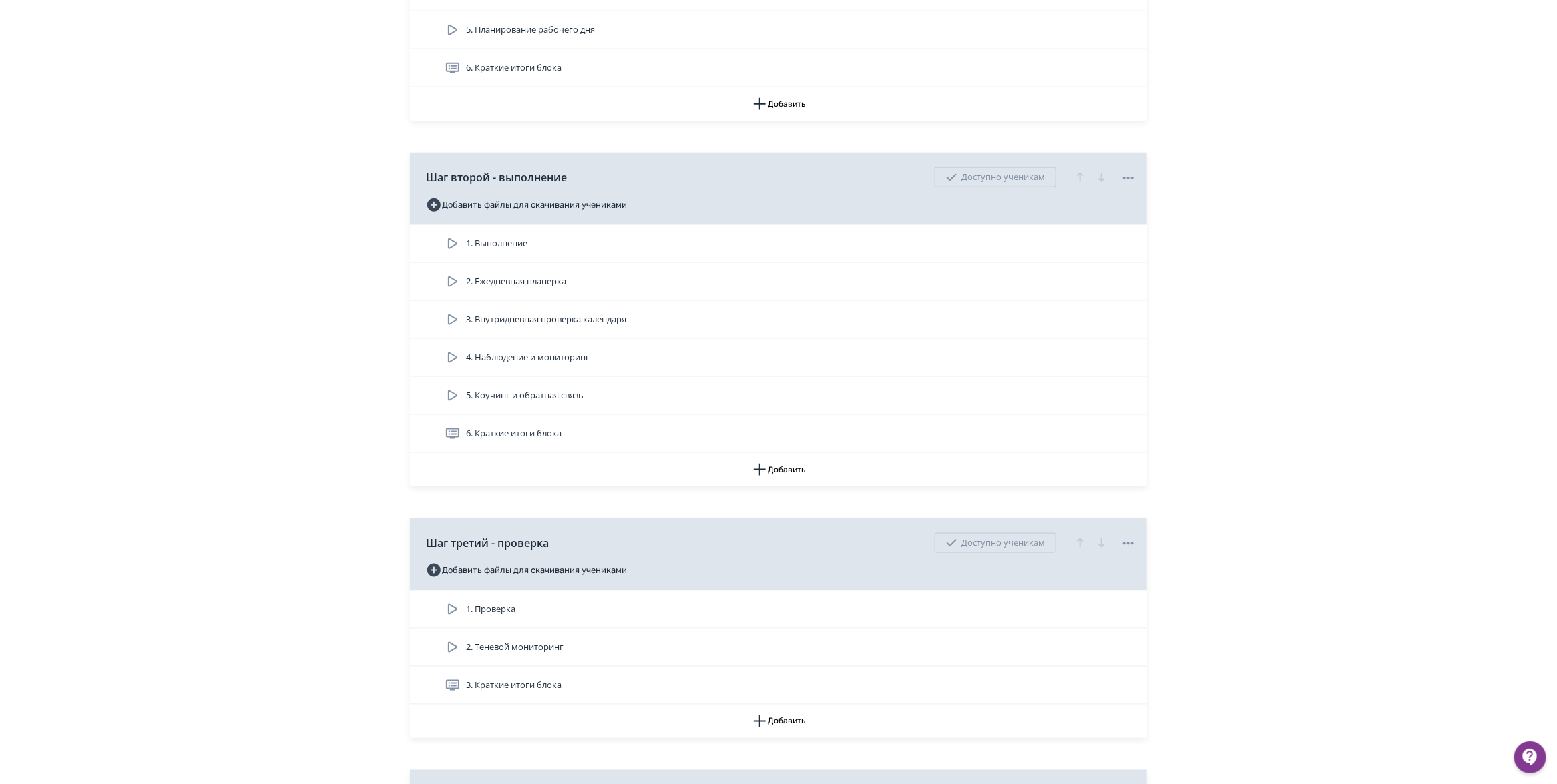
scroll to position [1422, 0]
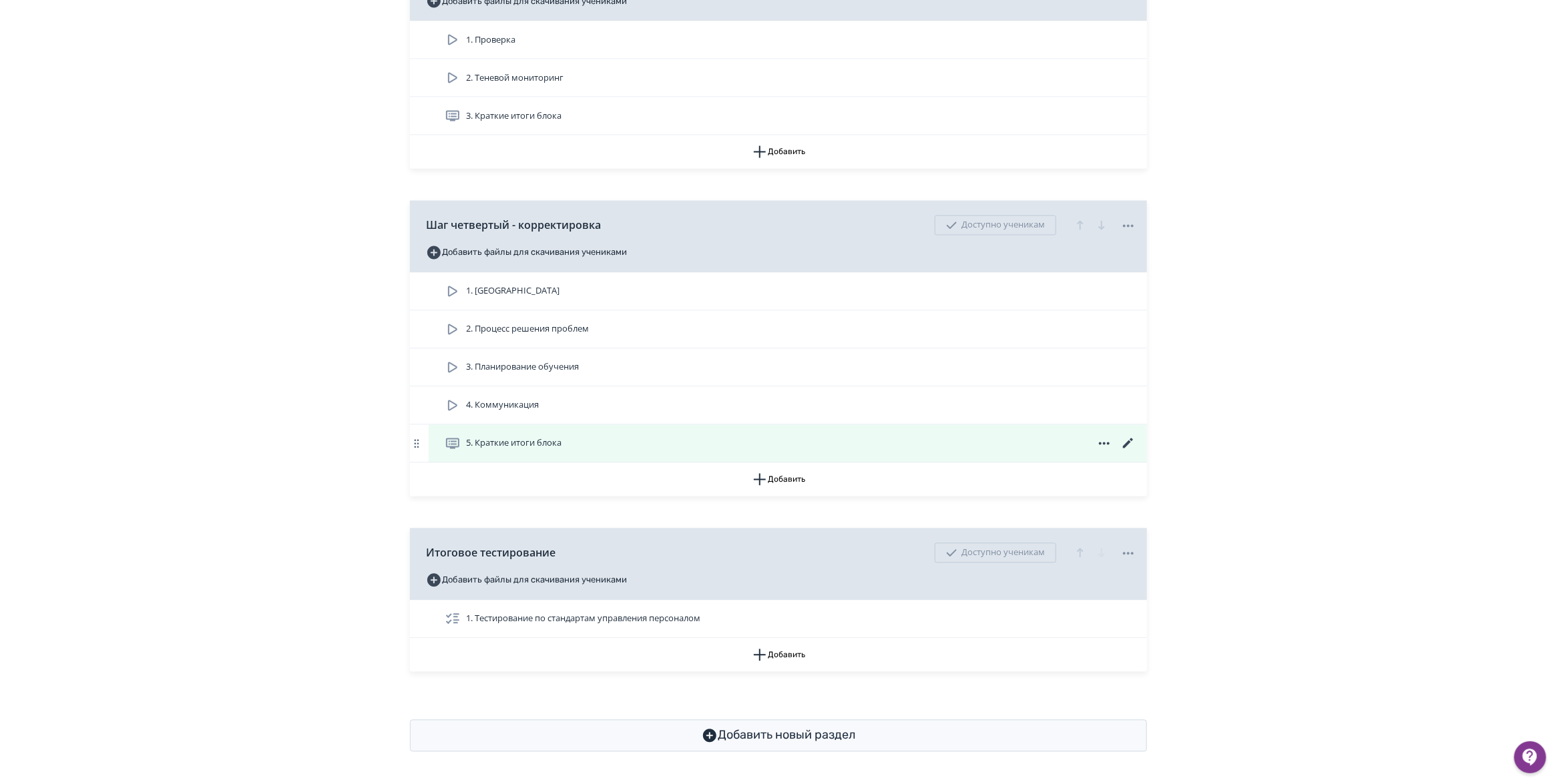
click at [1119, 438] on span at bounding box center [1104, 443] width 64 height 16
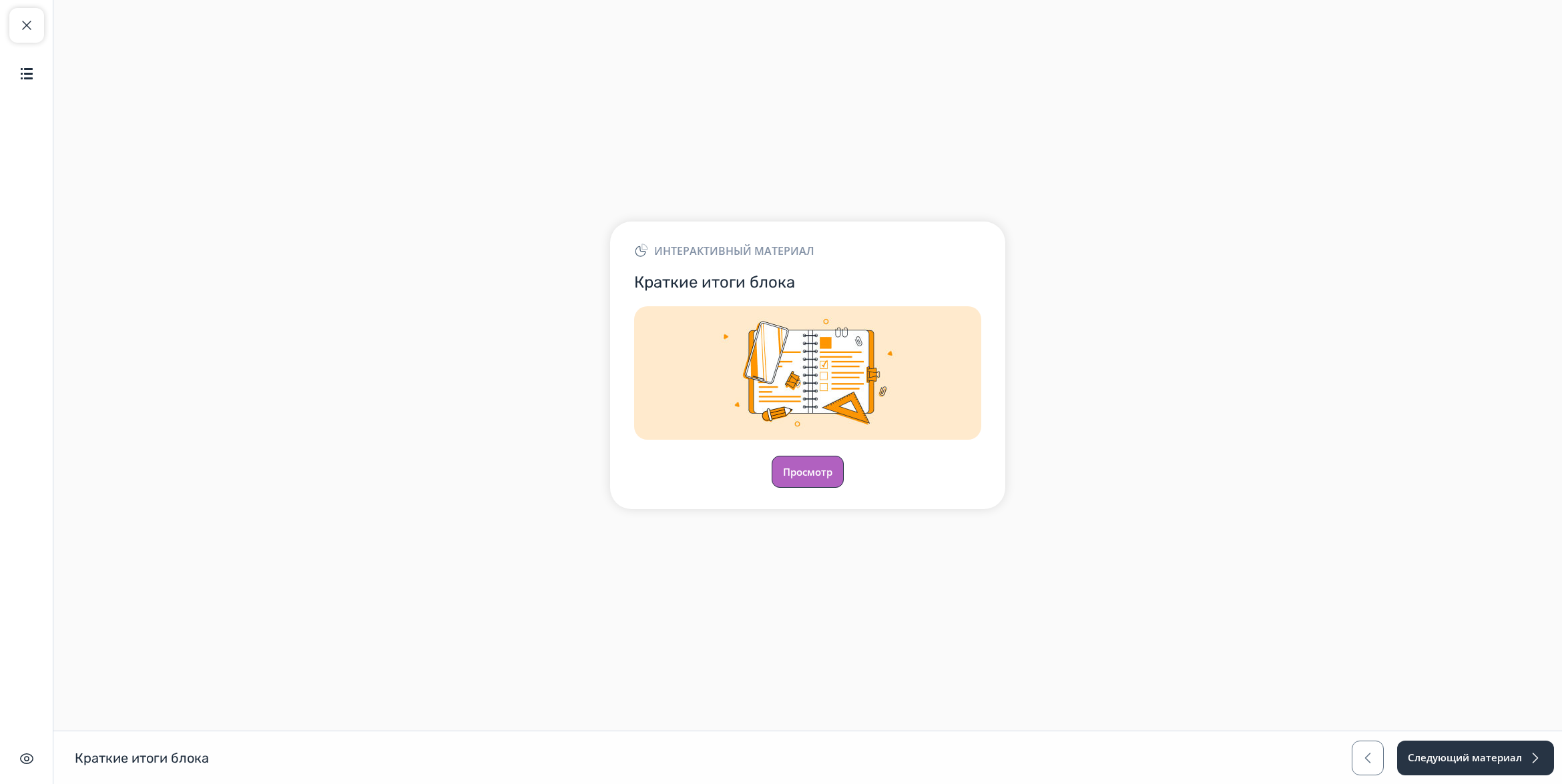
click at [838, 465] on button "Просмотр" at bounding box center [807, 472] width 72 height 32
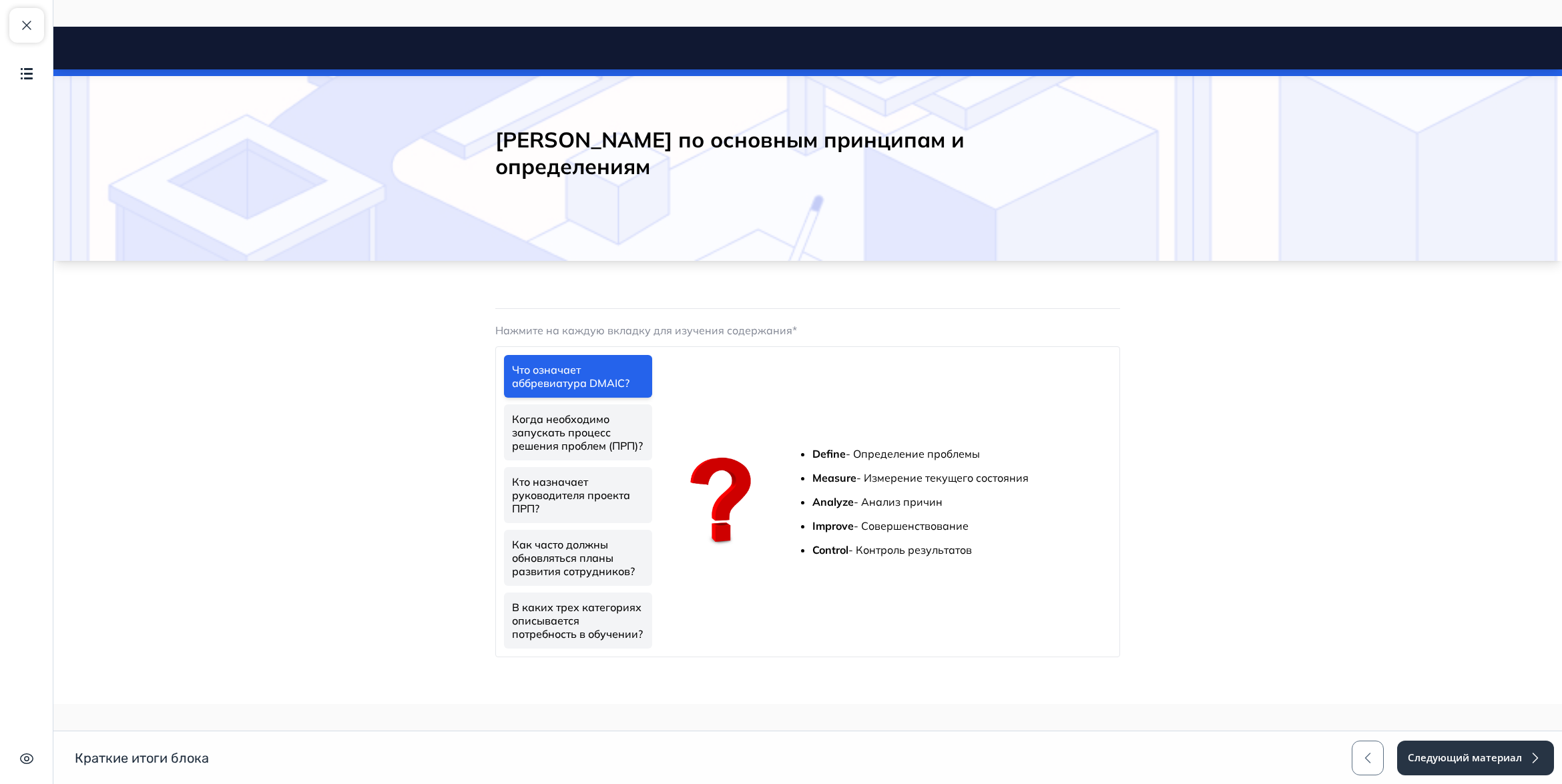
scroll to position [25, 0]
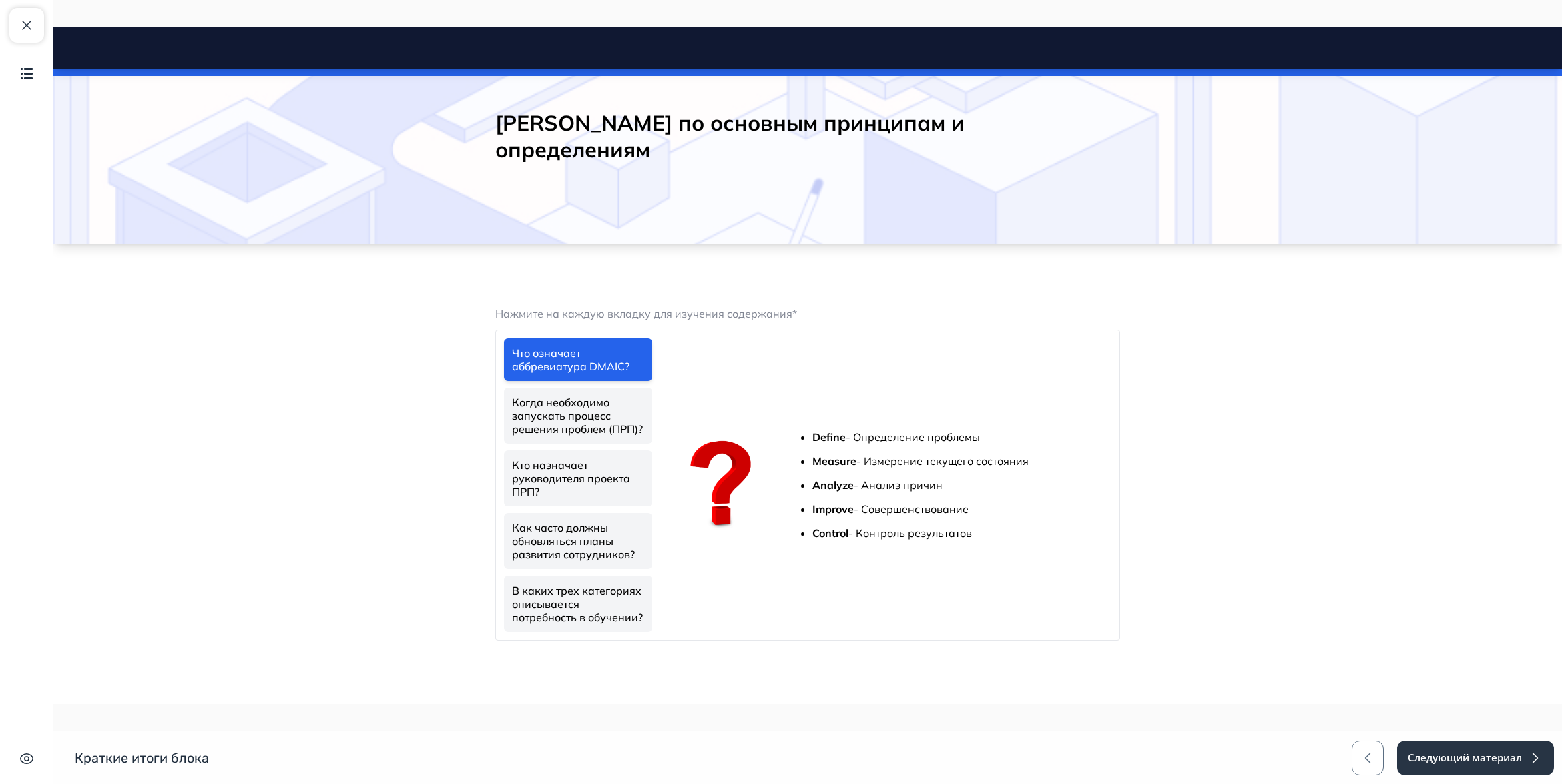
click at [618, 609] on link "В каких трех категориях описывается потребность в обучении?" at bounding box center [578, 604] width 148 height 56
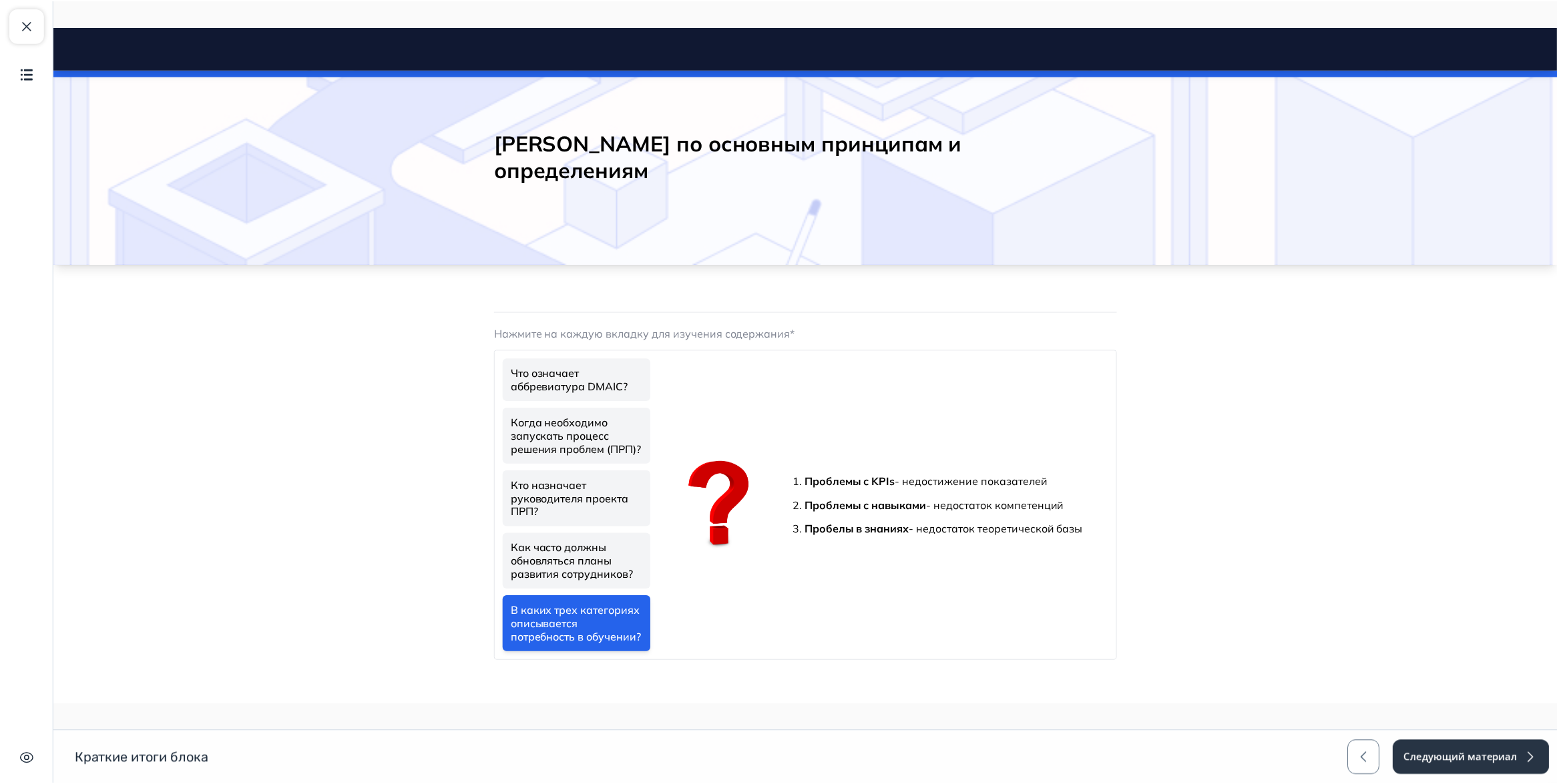
scroll to position [0, 0]
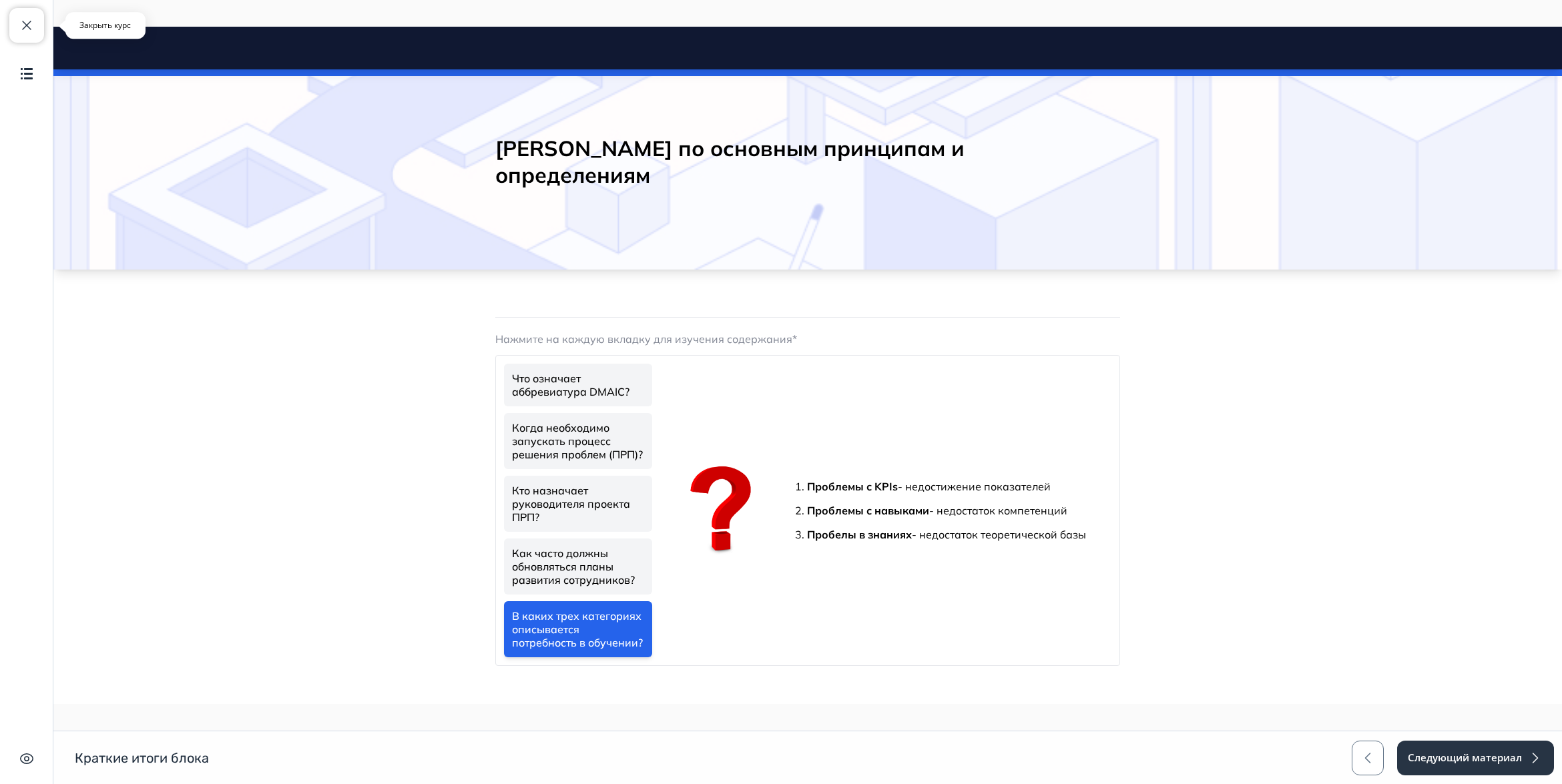
click at [22, 21] on span "button" at bounding box center [27, 25] width 16 height 16
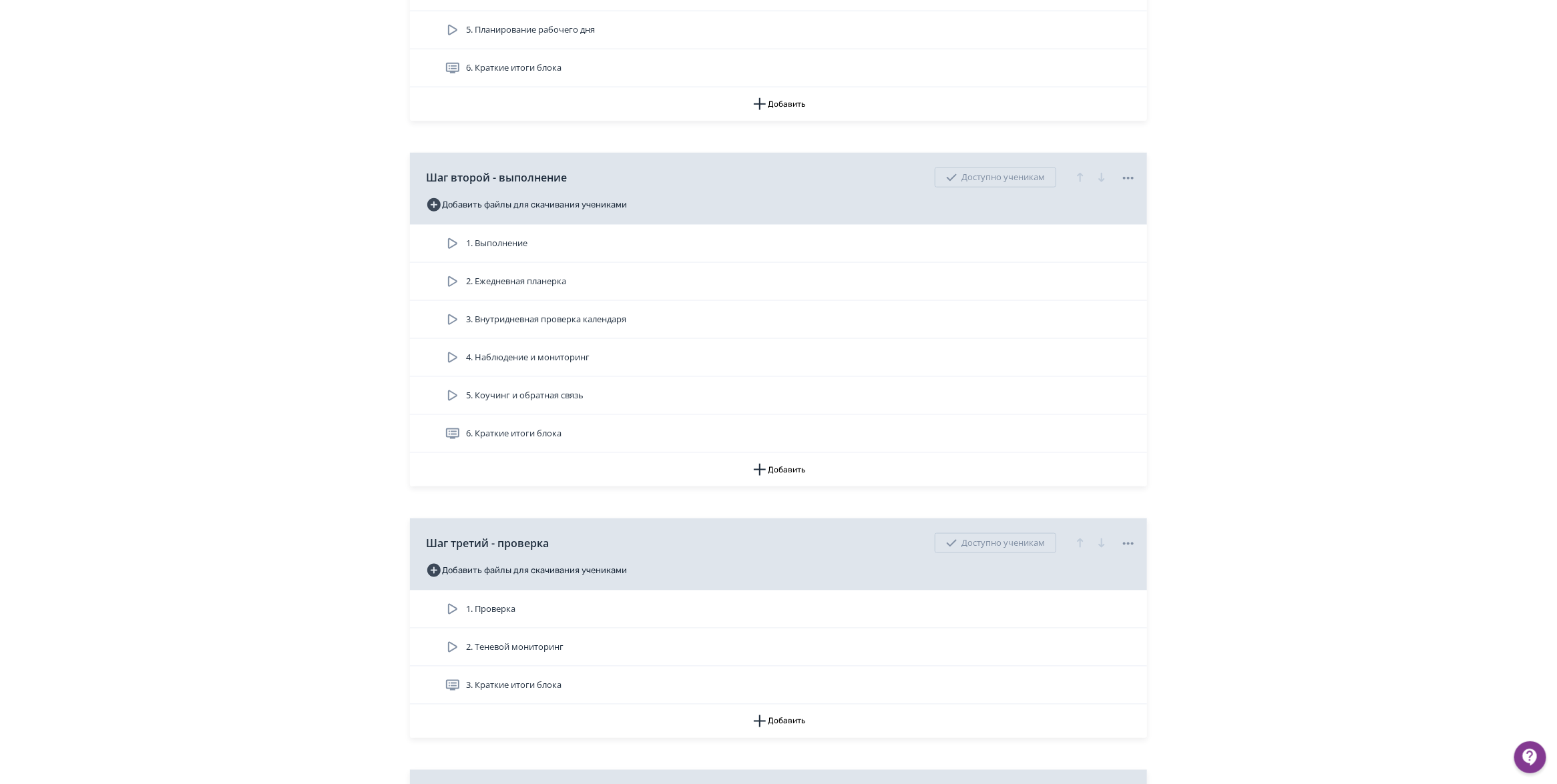
scroll to position [1422, 0]
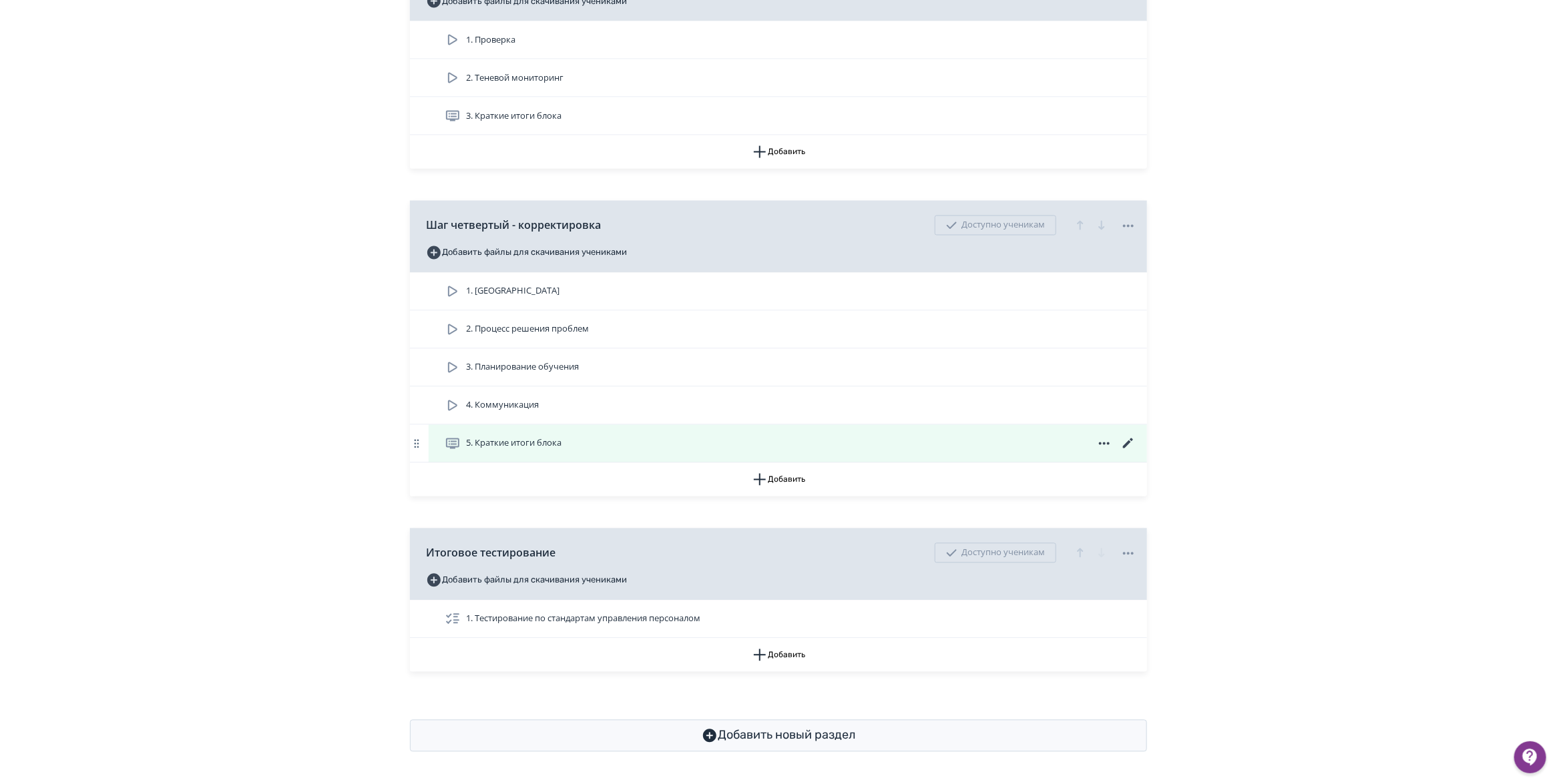
click at [1132, 438] on icon at bounding box center [1128, 443] width 10 height 10
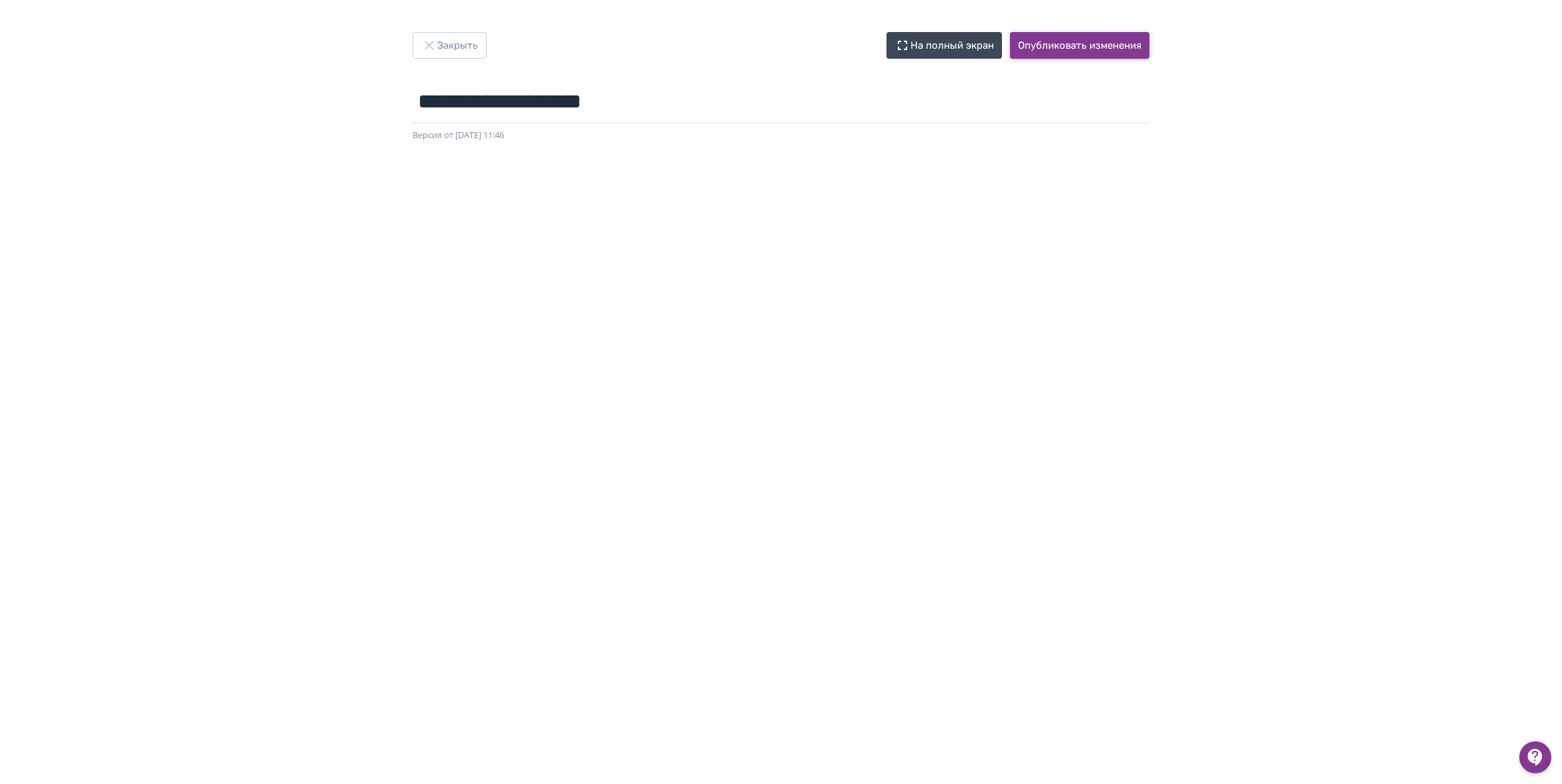
click at [1059, 45] on button "Опубликовать изменения" at bounding box center [1079, 45] width 139 height 27
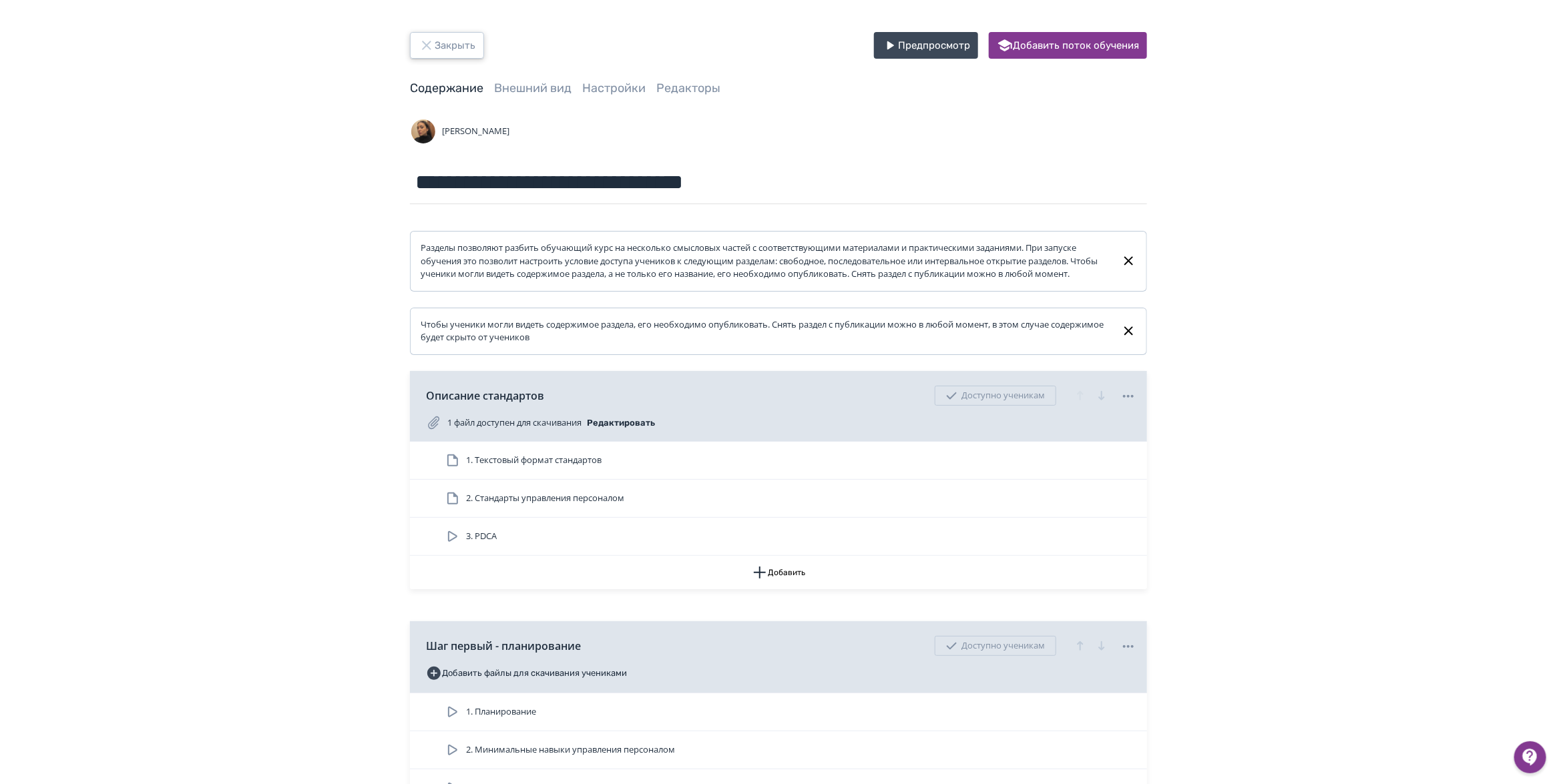
click at [466, 38] on button "Закрыть" at bounding box center [447, 45] width 74 height 27
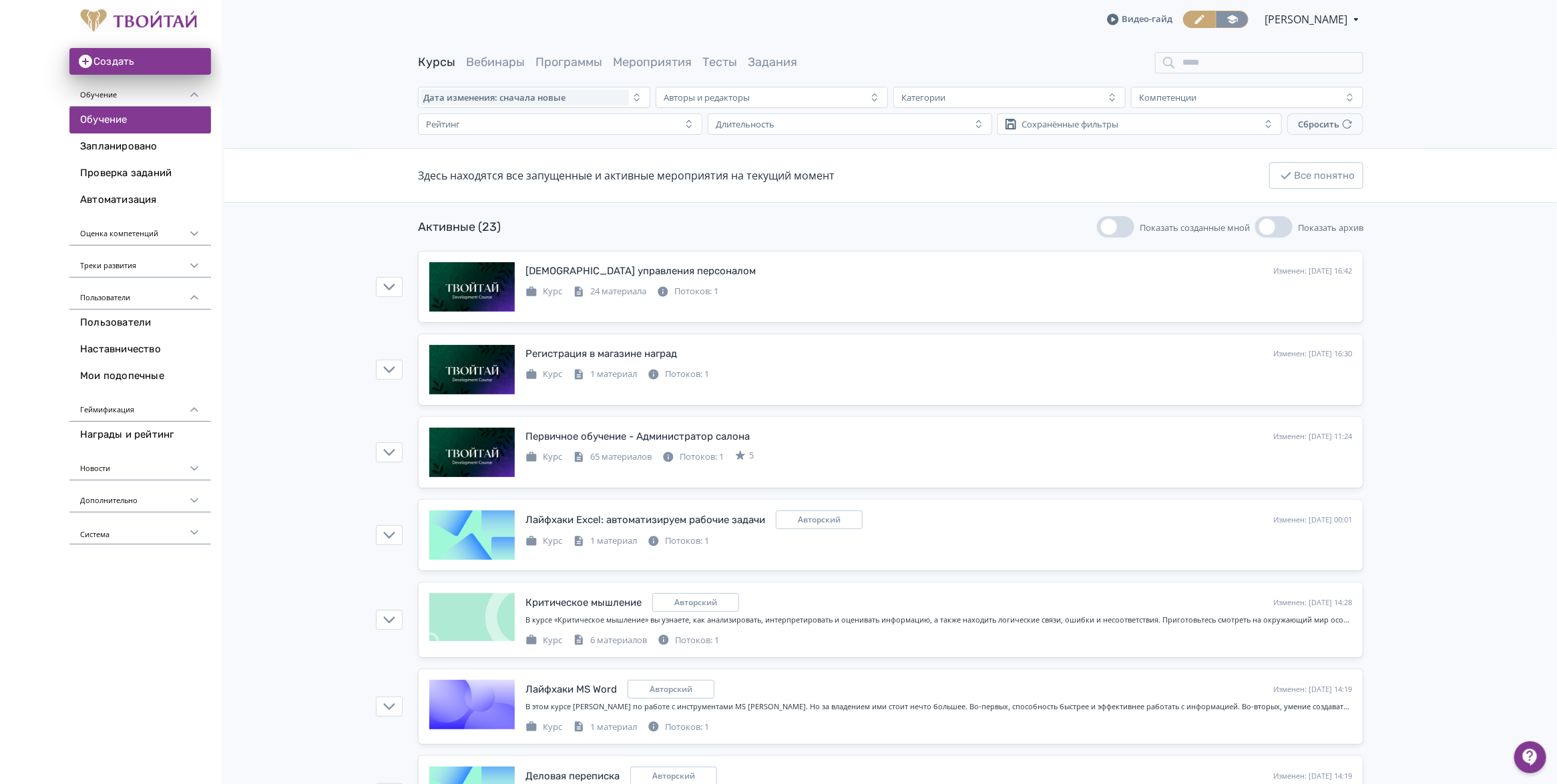
click at [1226, 23] on icon at bounding box center [1232, 19] width 12 height 12
